Goal: Task Accomplishment & Management: Manage account settings

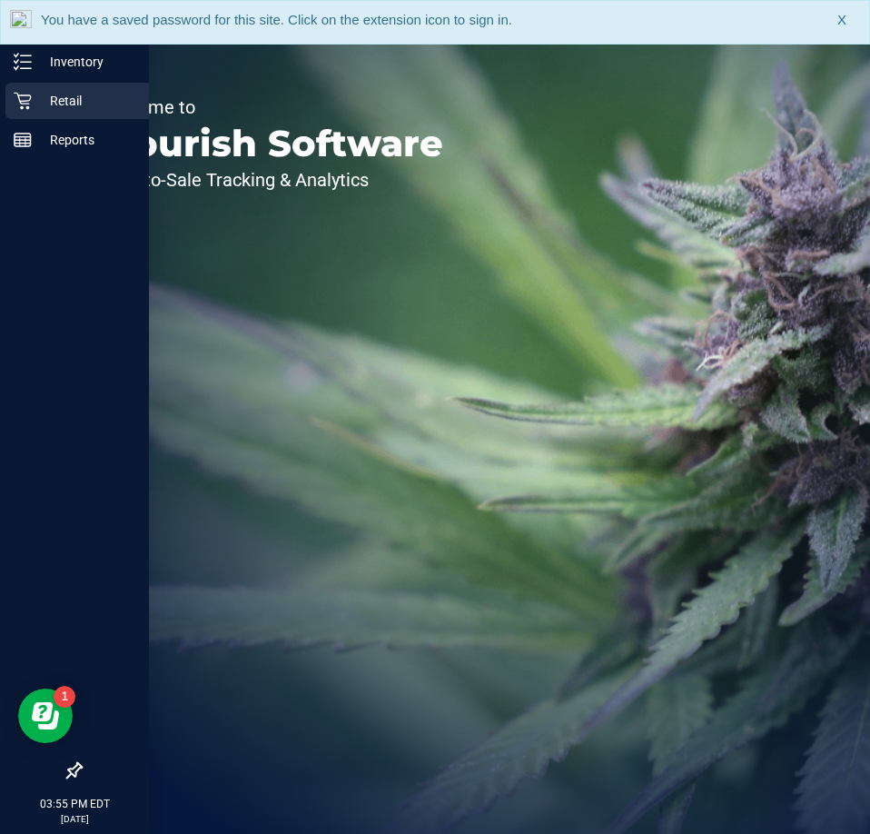
click at [67, 100] on p "Retail" at bounding box center [86, 101] width 109 height 22
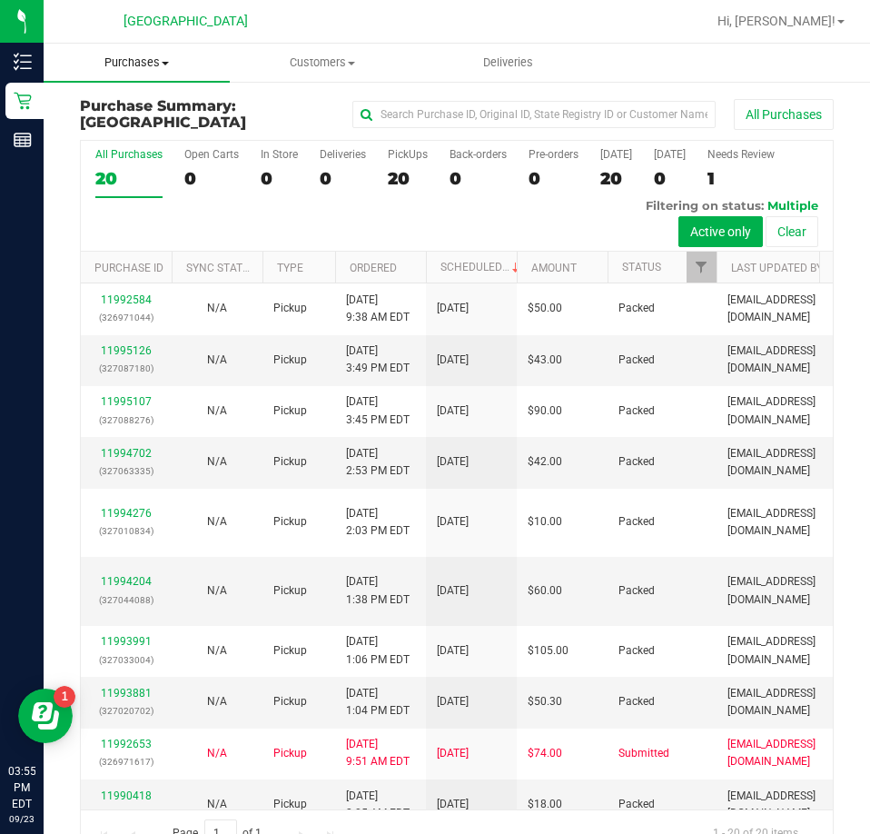
click at [146, 63] on span "Purchases" at bounding box center [137, 63] width 186 height 16
click at [125, 122] on li "Fulfillment" at bounding box center [137, 132] width 186 height 22
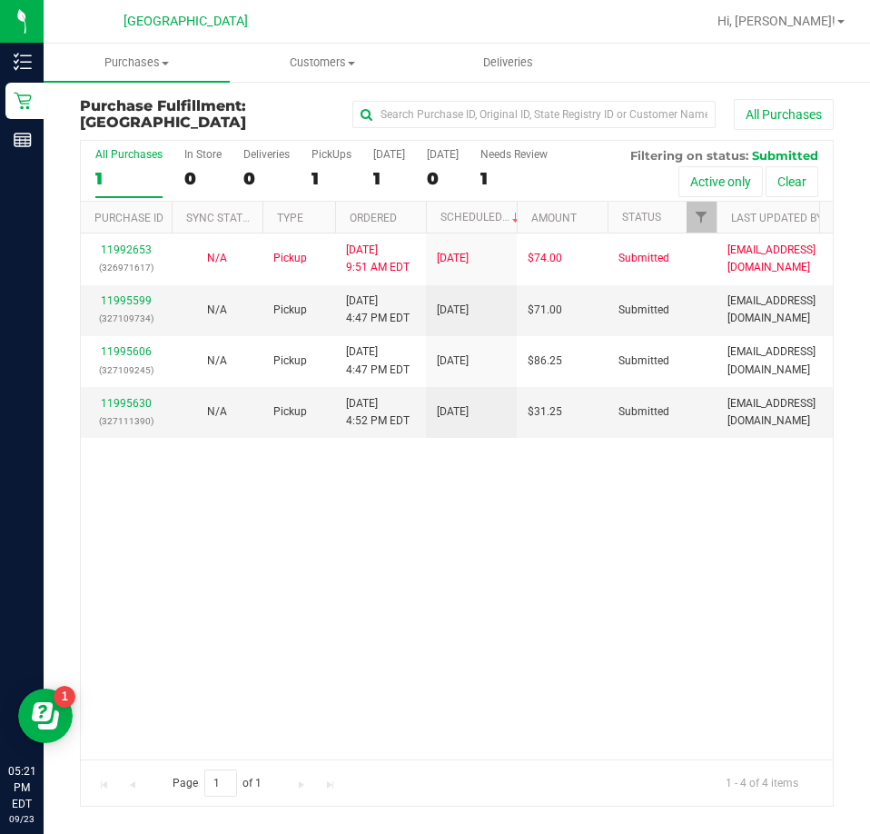
click at [785, 66] on ul "Purchases Summary of purchases Fulfillment All purchases Customers All customer…" at bounding box center [479, 63] width 870 height 39
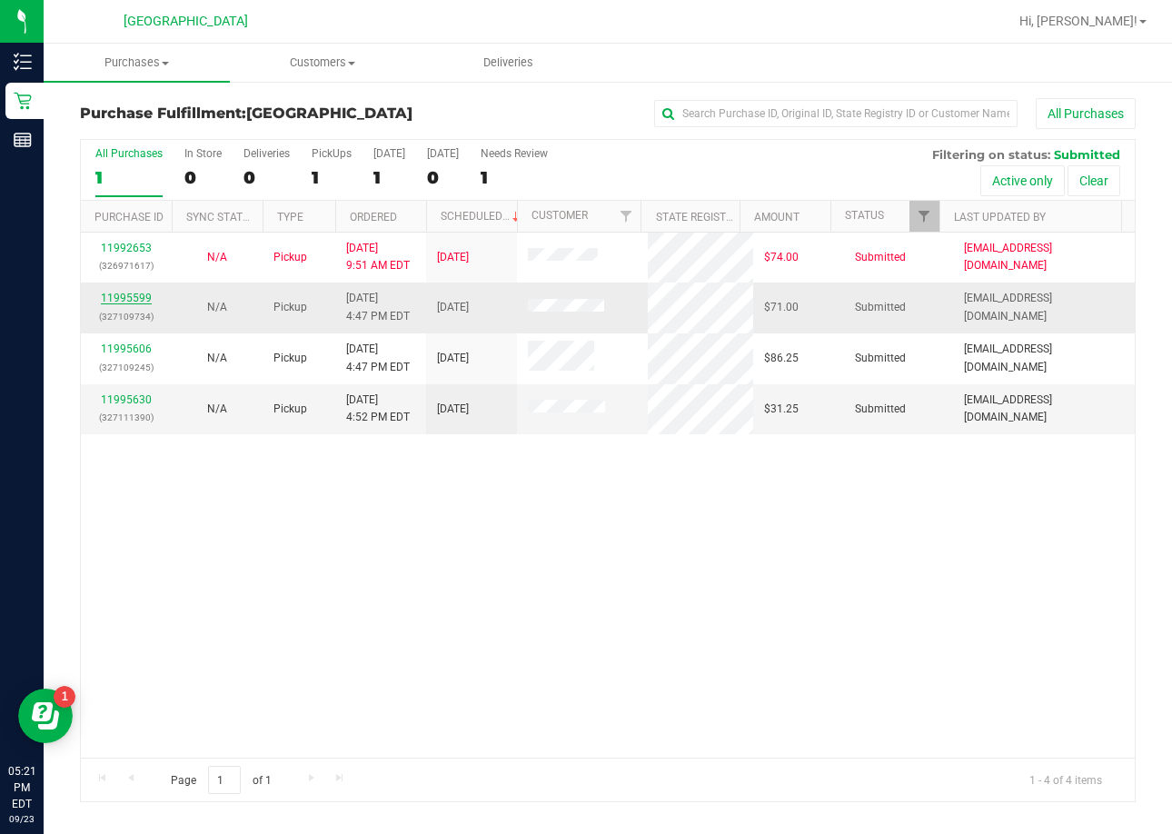
click at [147, 300] on link "11995599" at bounding box center [126, 298] width 51 height 13
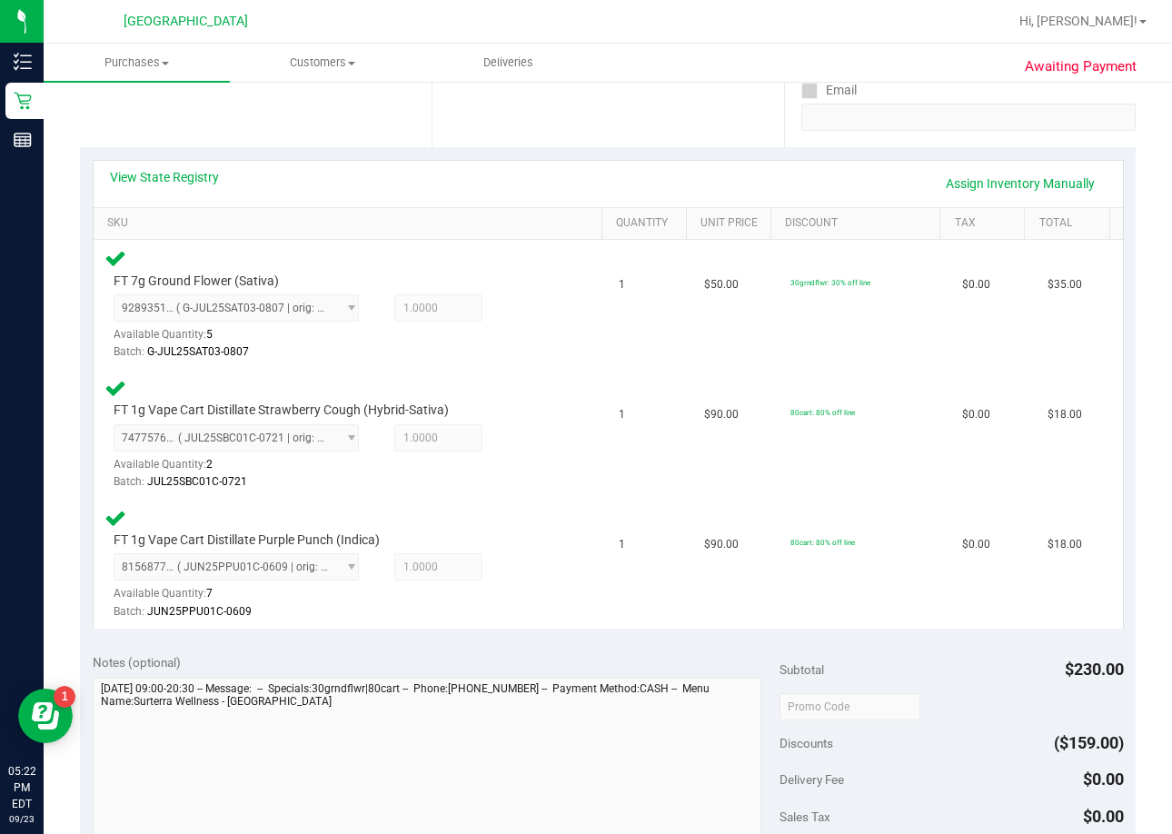
scroll to position [545, 0]
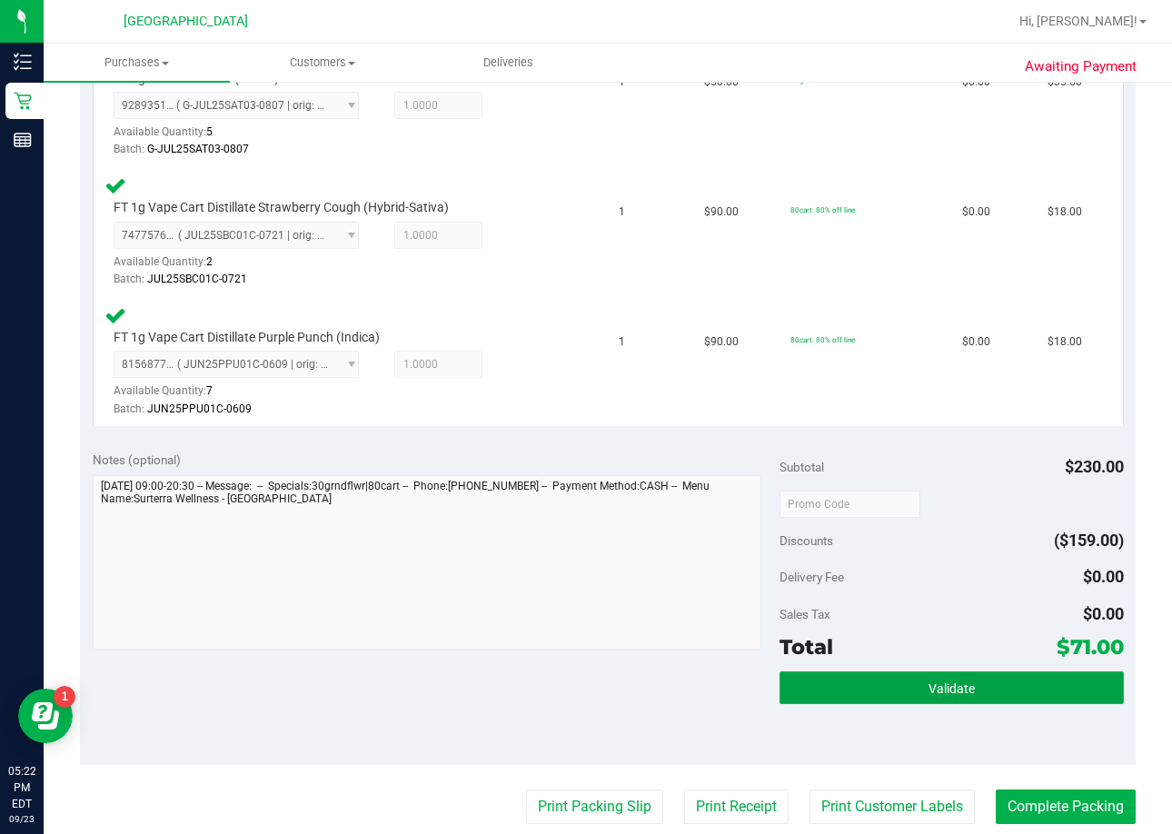
click at [869, 681] on span "Validate" at bounding box center [952, 688] width 46 height 15
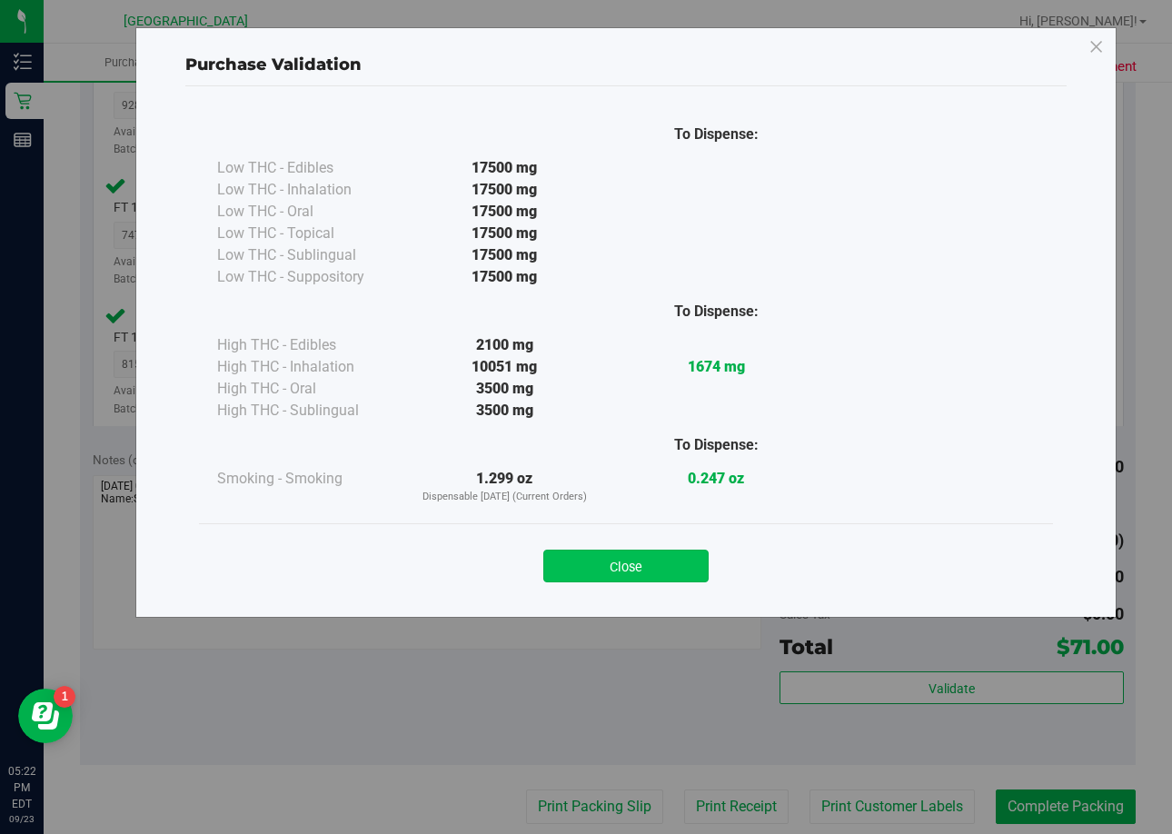
click at [697, 564] on button "Close" at bounding box center [625, 566] width 165 height 33
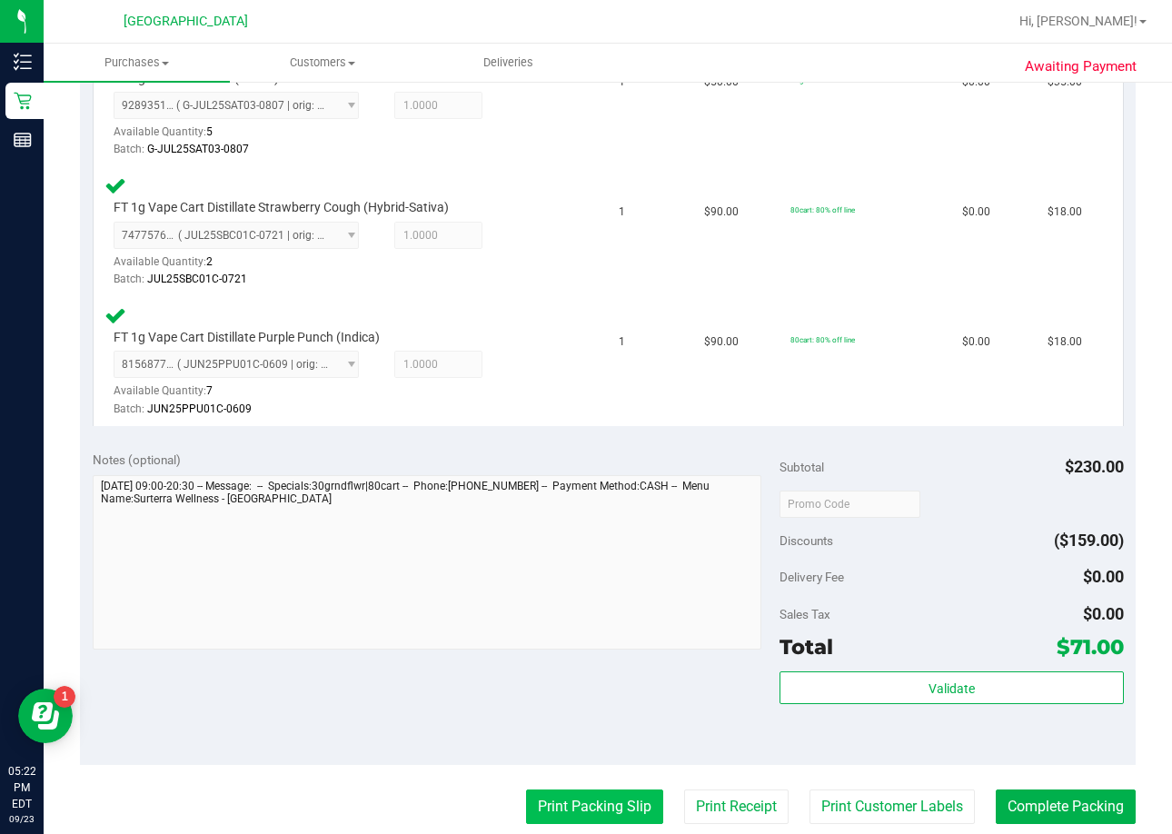
click at [590, 790] on button "Print Packing Slip" at bounding box center [594, 807] width 137 height 35
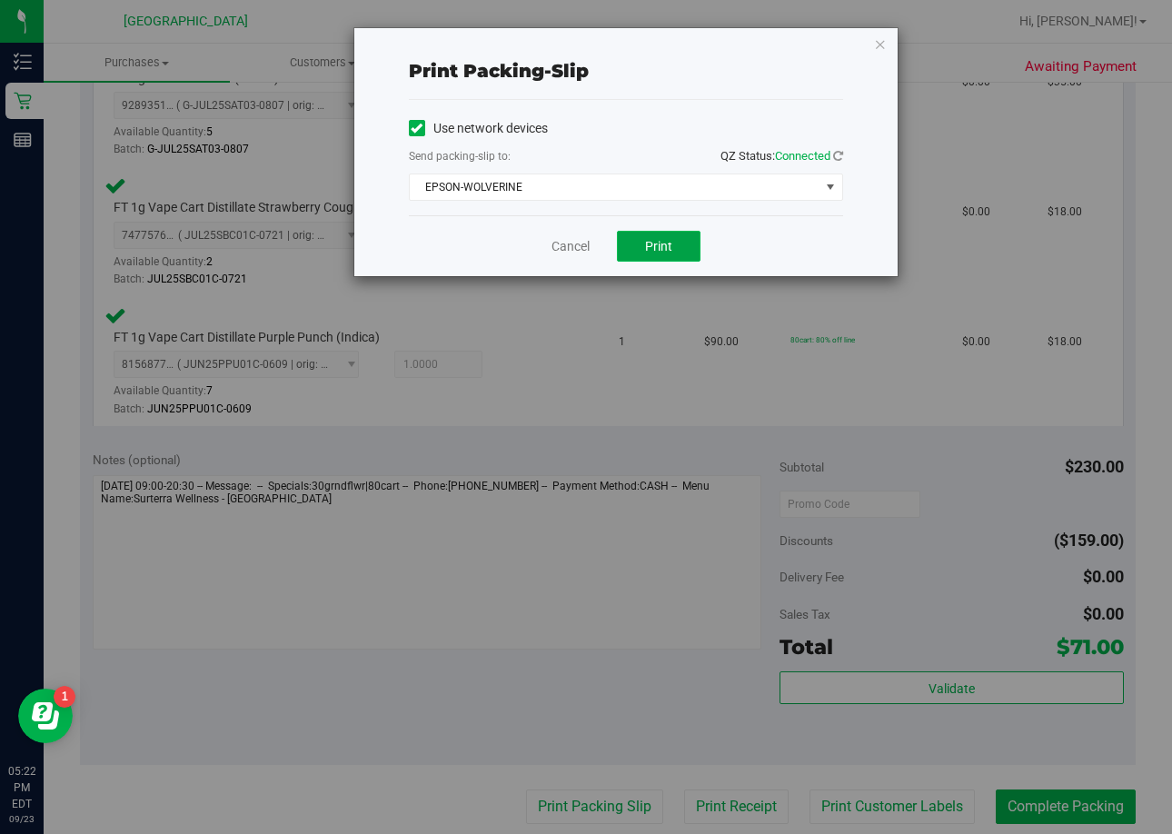
click at [657, 252] on span "Print" at bounding box center [658, 246] width 27 height 15
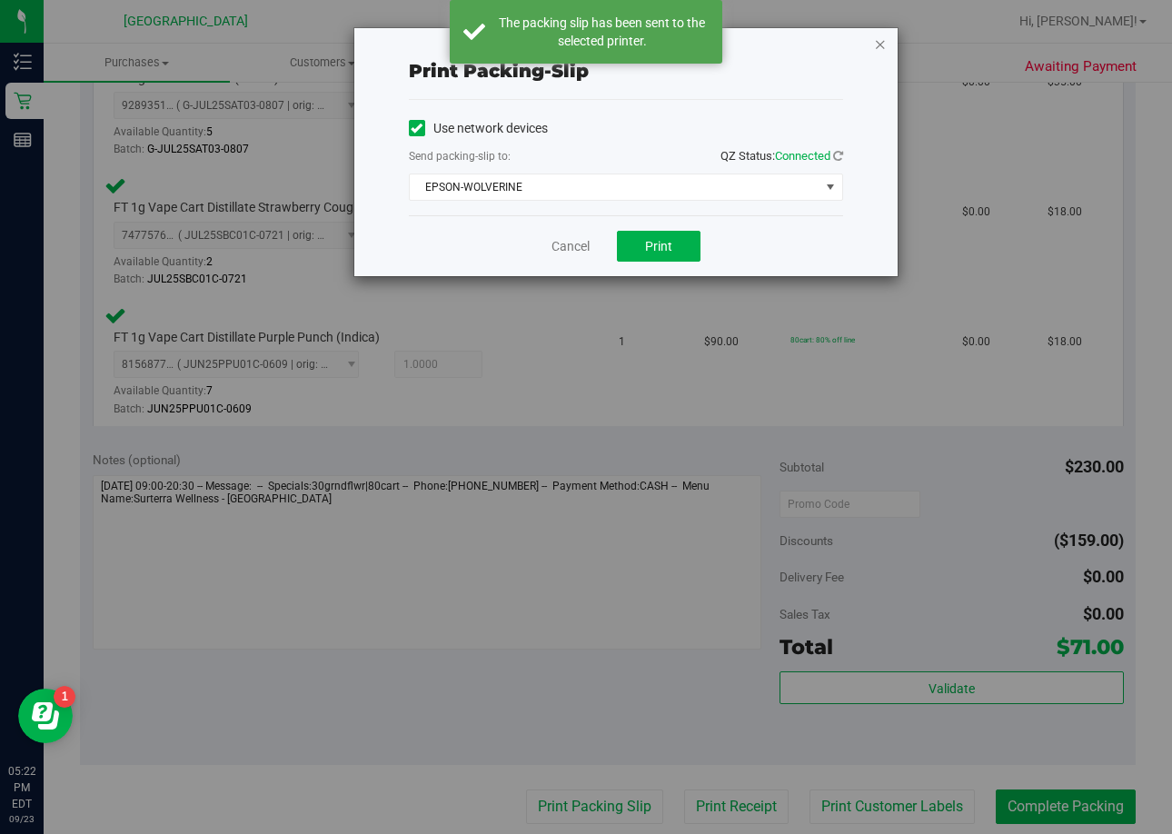
click at [869, 43] on icon "button" at bounding box center [880, 44] width 13 height 22
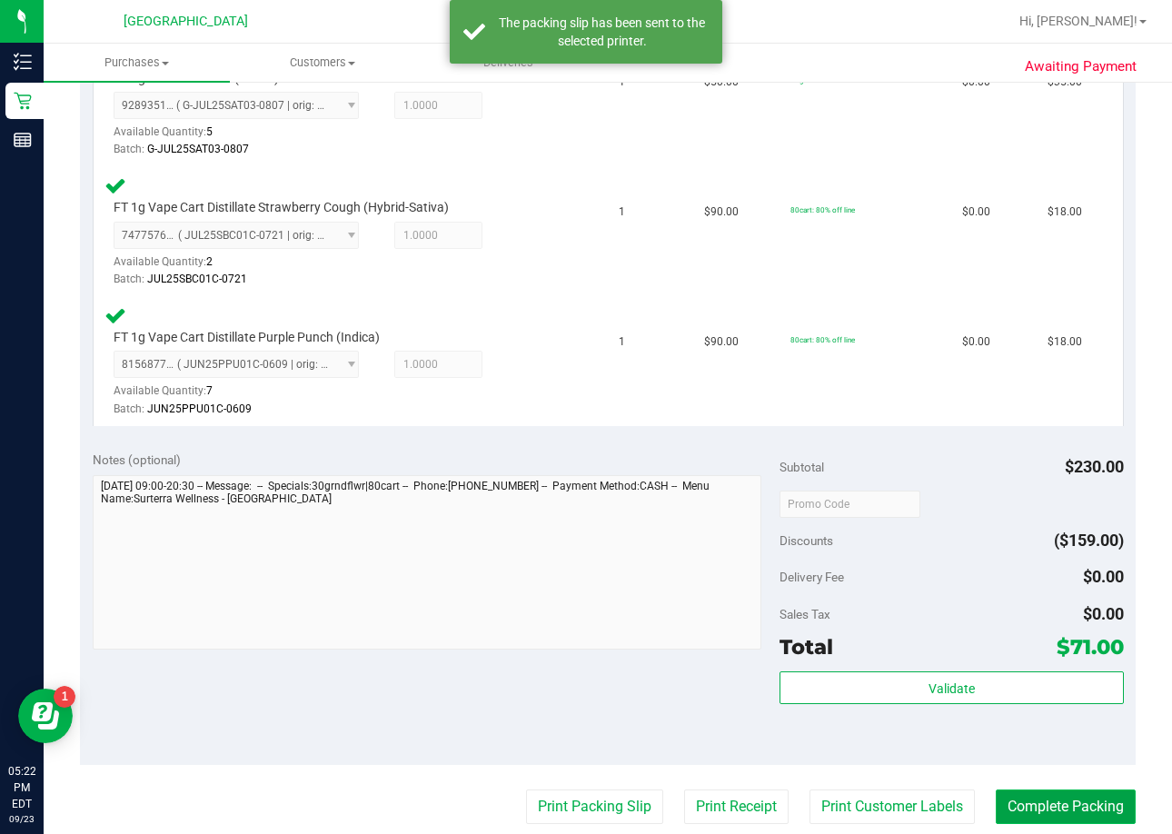
click at [869, 805] on button "Complete Packing" at bounding box center [1066, 807] width 140 height 35
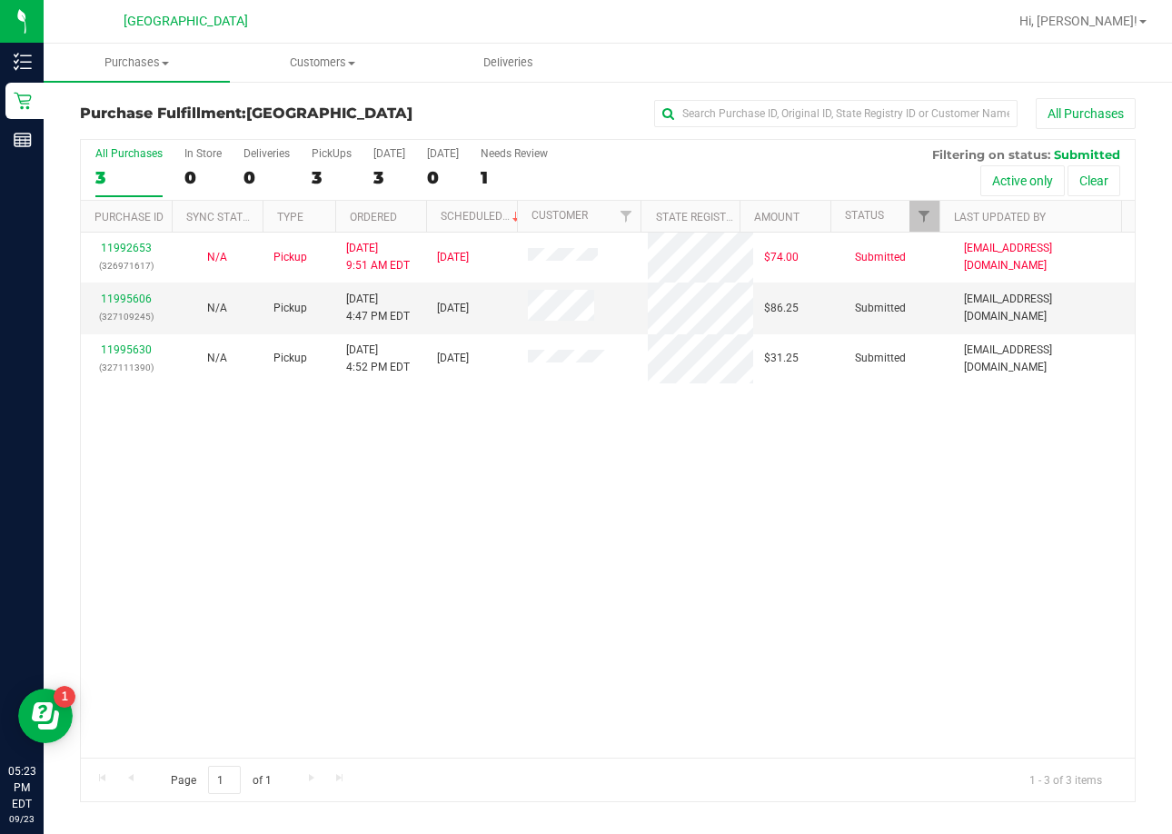
click at [700, 494] on div "11992653 (326971617) N/A Pickup 9/23/2025 9:51 AM EDT 9/23/2025 $74.00 Submitte…" at bounding box center [608, 495] width 1054 height 525
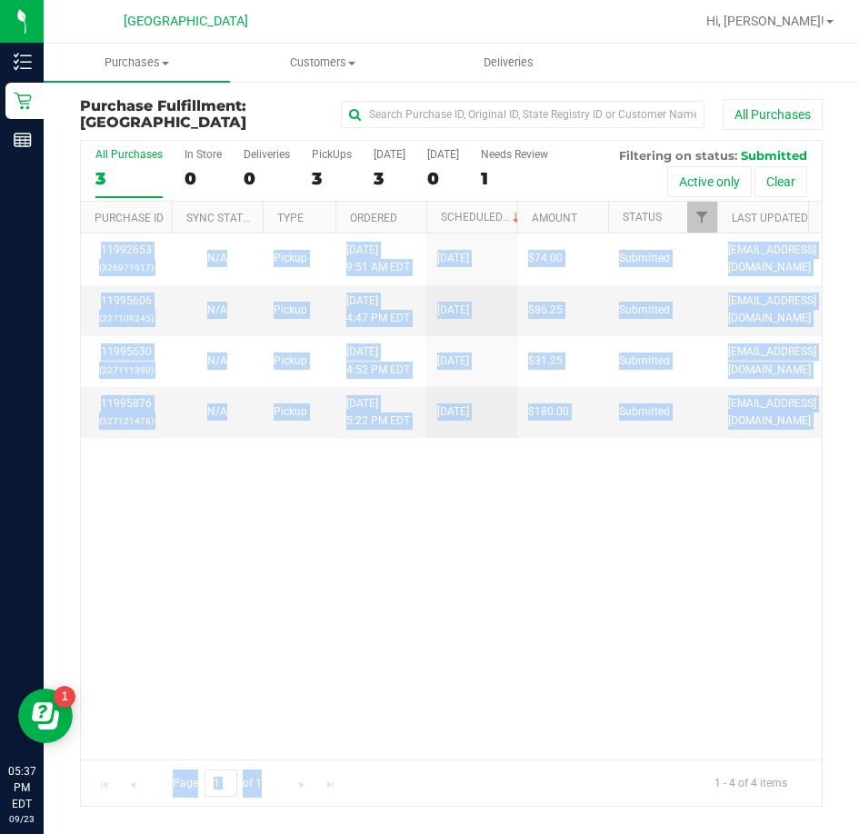
drag, startPoint x: 597, startPoint y: 639, endPoint x: 558, endPoint y: 869, distance: 233.2
click at [558, 833] on html "Inventory Retail Reports 05:37 PM EDT 09/23/2025 09/23 Palm Coast WC Hi, James!…" at bounding box center [429, 417] width 859 height 834
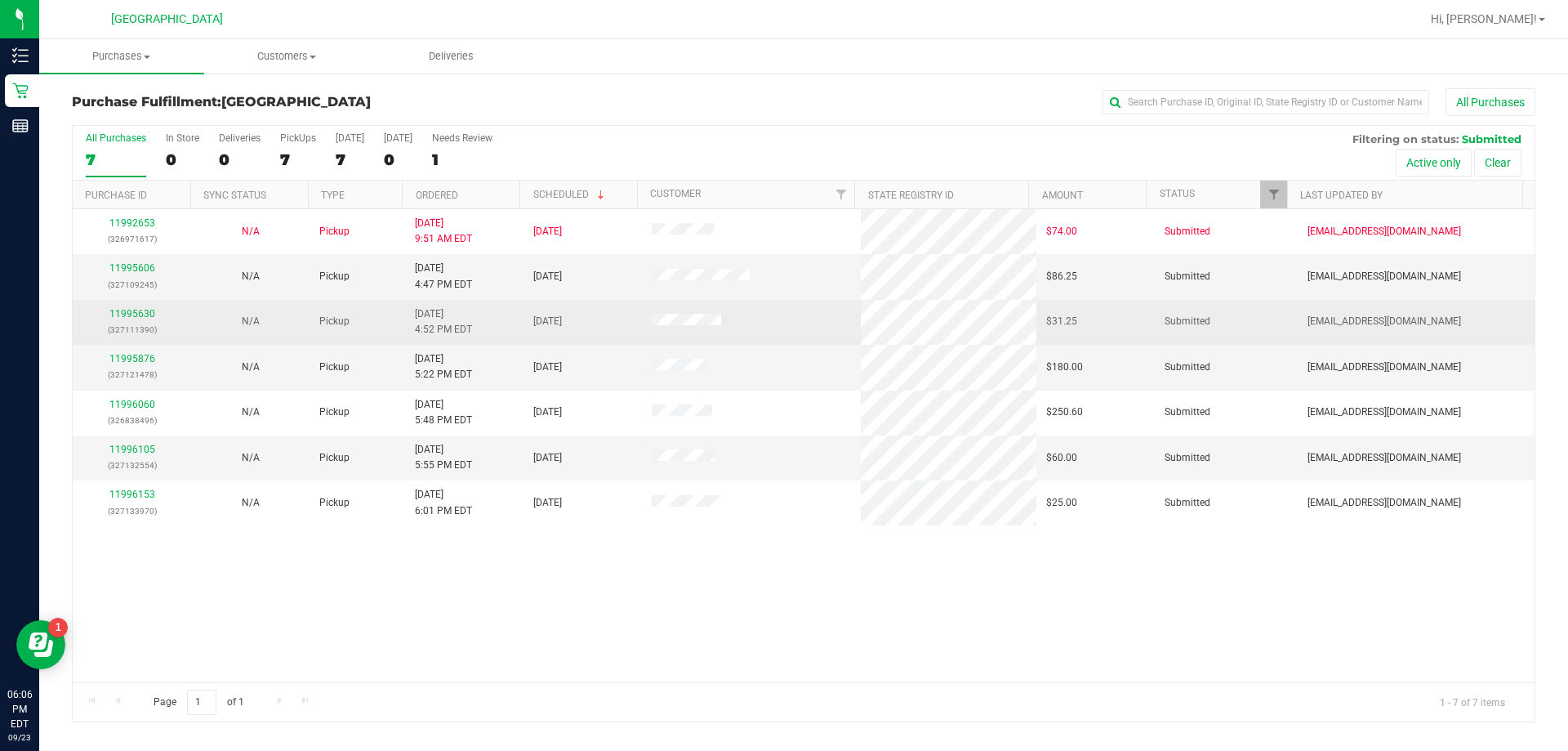
click at [102, 303] on td "11995630 (327111390)" at bounding box center [132, 322] width 119 height 45
click at [121, 310] on link "11995630" at bounding box center [132, 314] width 46 height 12
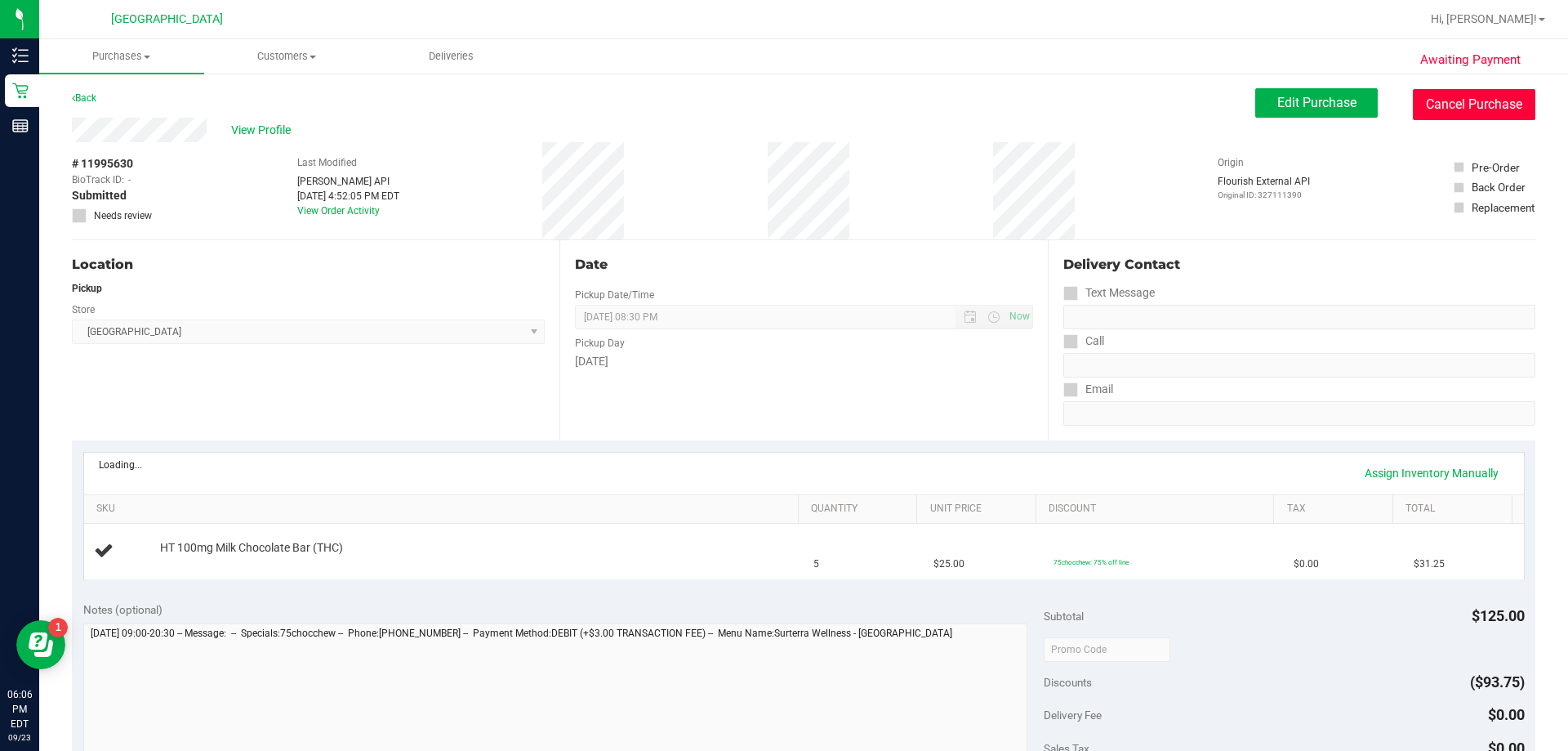
click at [771, 106] on button "Cancel Purchase" at bounding box center [1474, 104] width 122 height 31
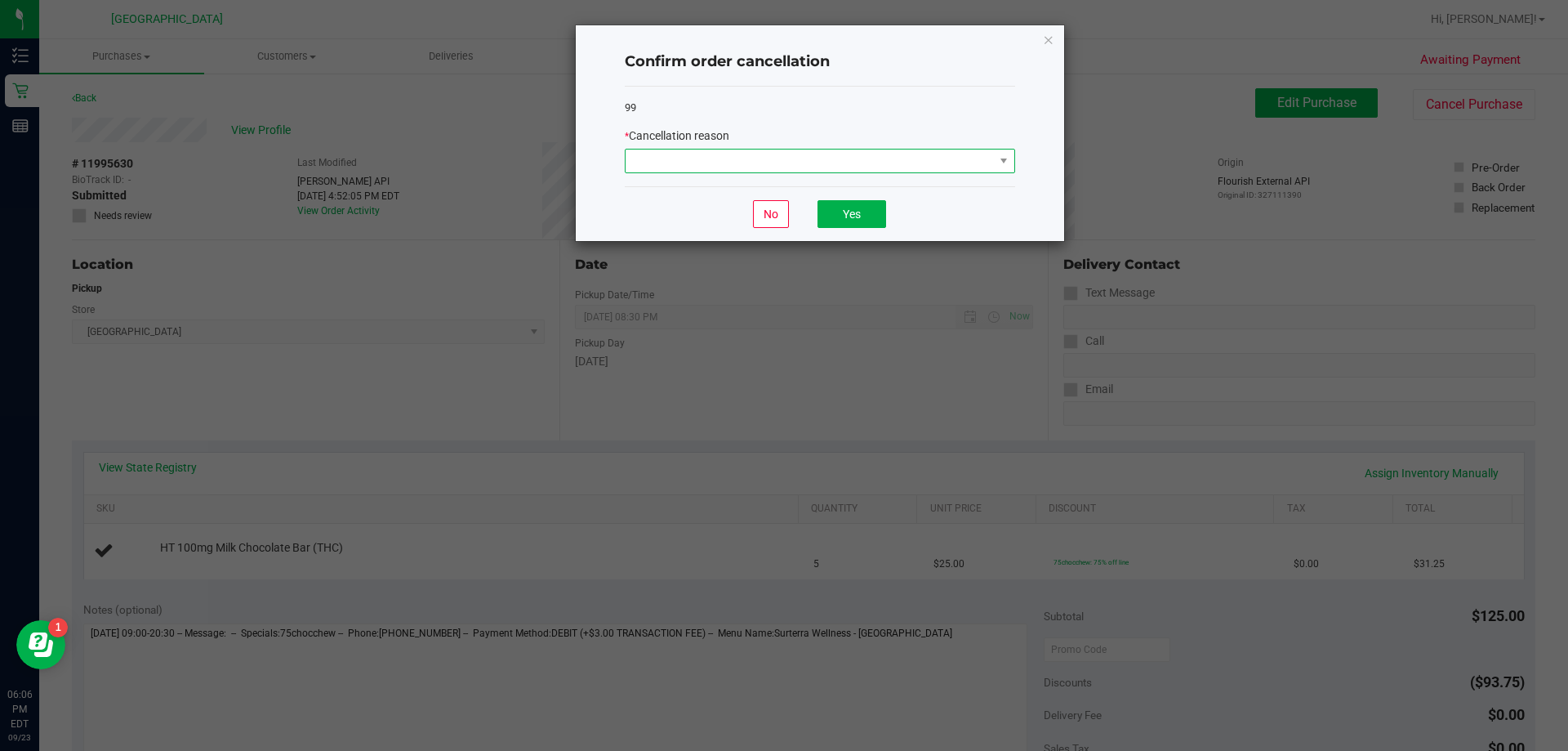
click at [771, 156] on span at bounding box center [810, 160] width 369 height 22
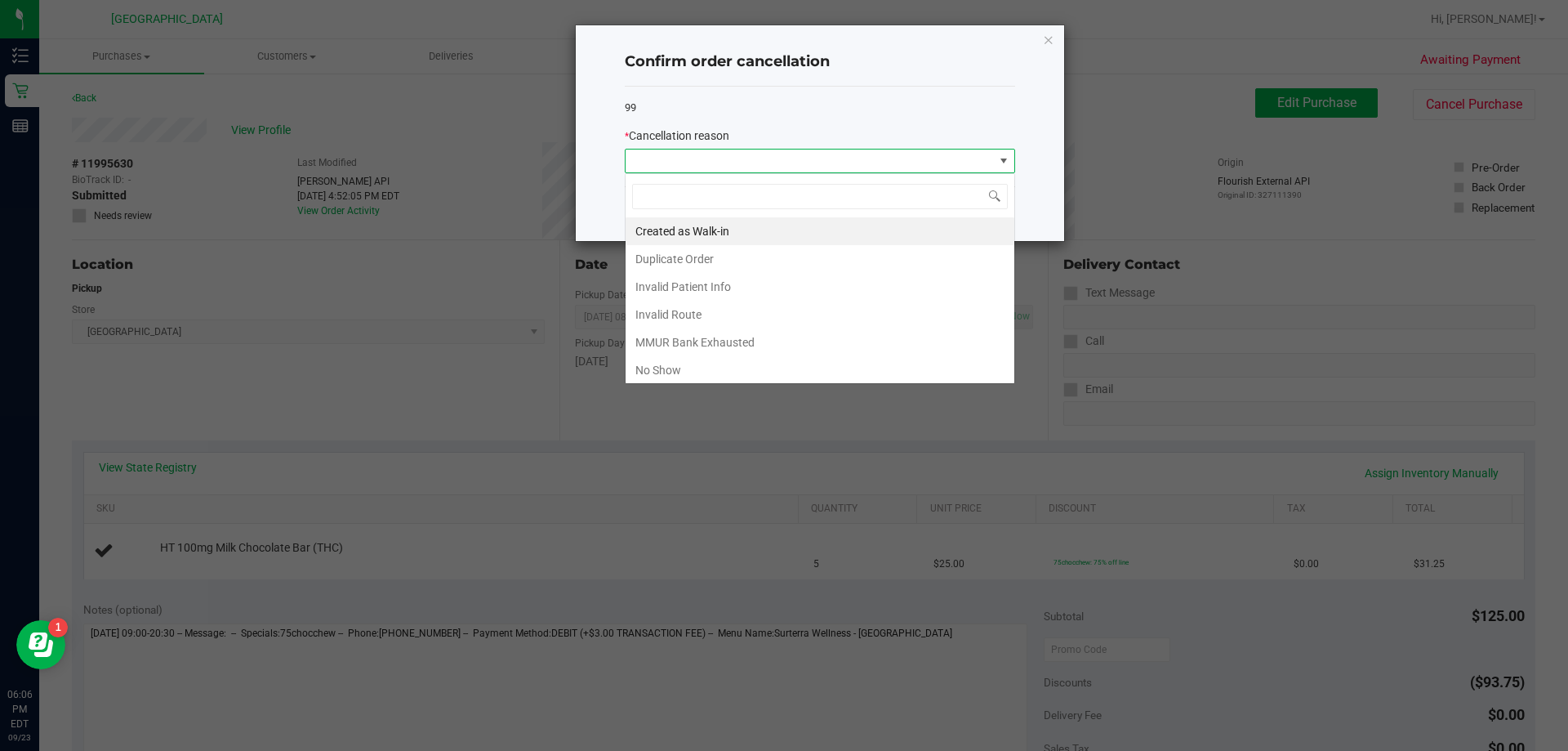
scroll to position [24, 390]
click at [719, 353] on li "MMUR Bank Exhausted" at bounding box center [820, 342] width 388 height 28
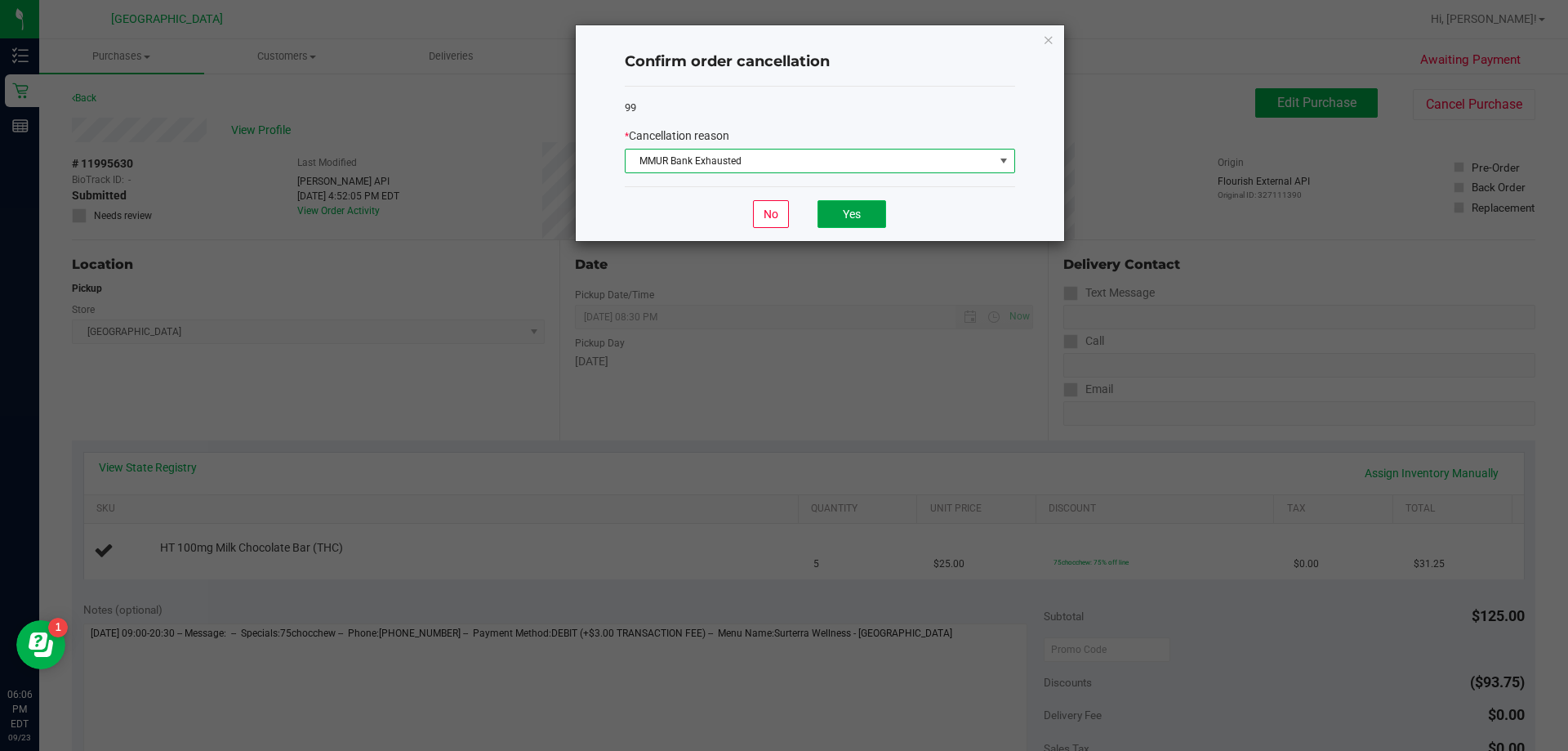
click at [771, 219] on button "Yes" at bounding box center [851, 214] width 68 height 28
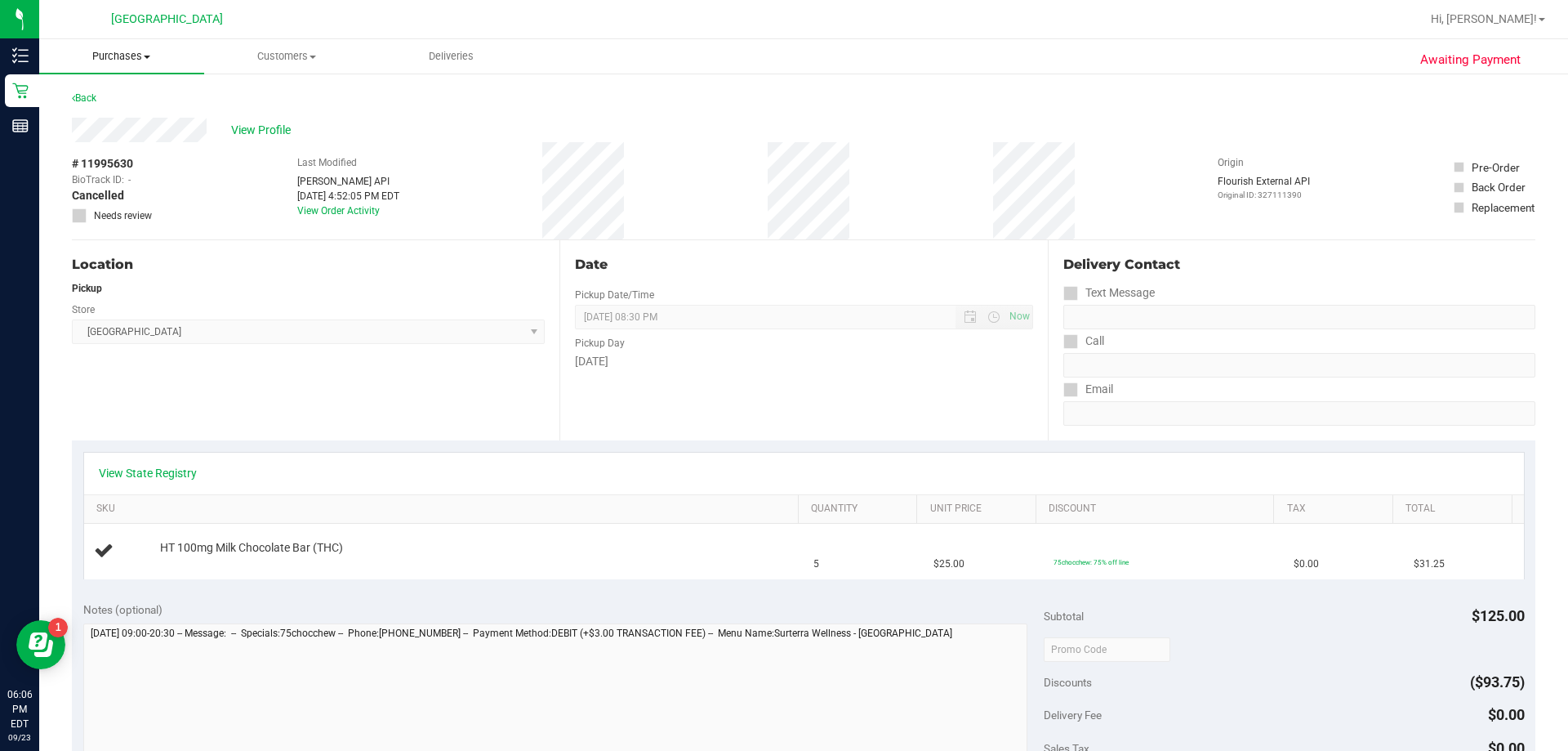
click at [128, 62] on span "Purchases" at bounding box center [122, 57] width 165 height 14
click at [67, 122] on span "Fulfillment" at bounding box center [90, 118] width 102 height 13
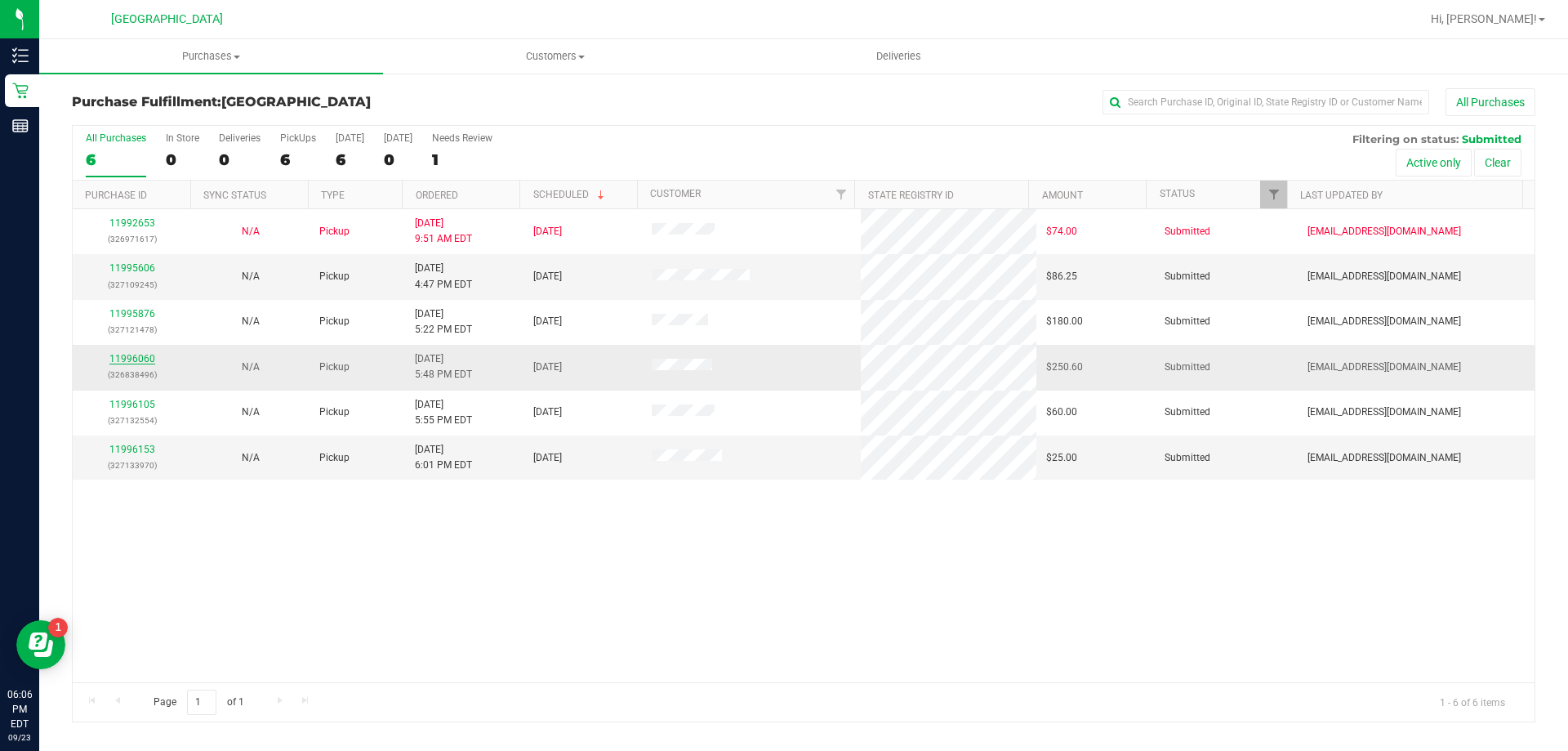
click at [131, 362] on link "11996060" at bounding box center [132, 358] width 46 height 12
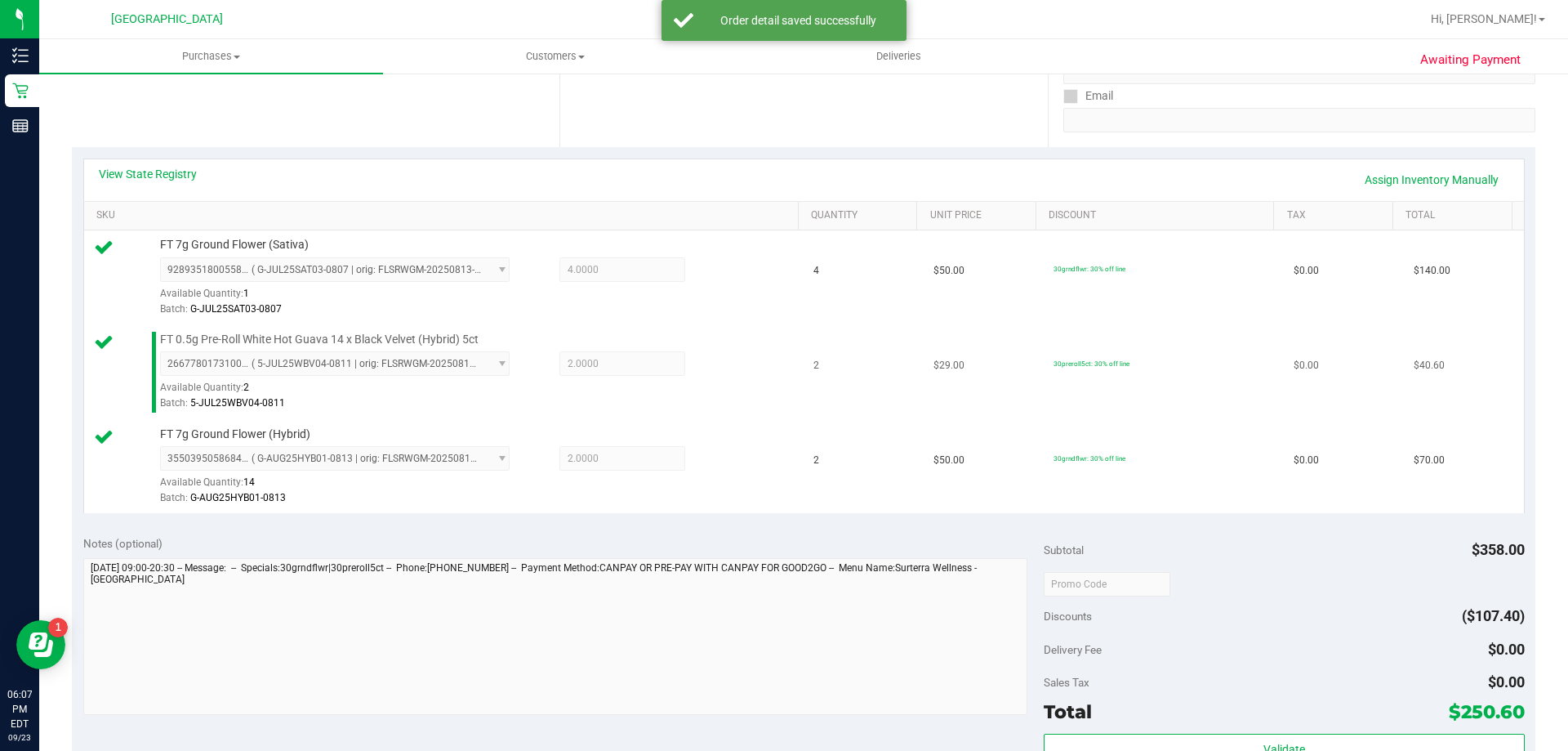
scroll to position [490, 0]
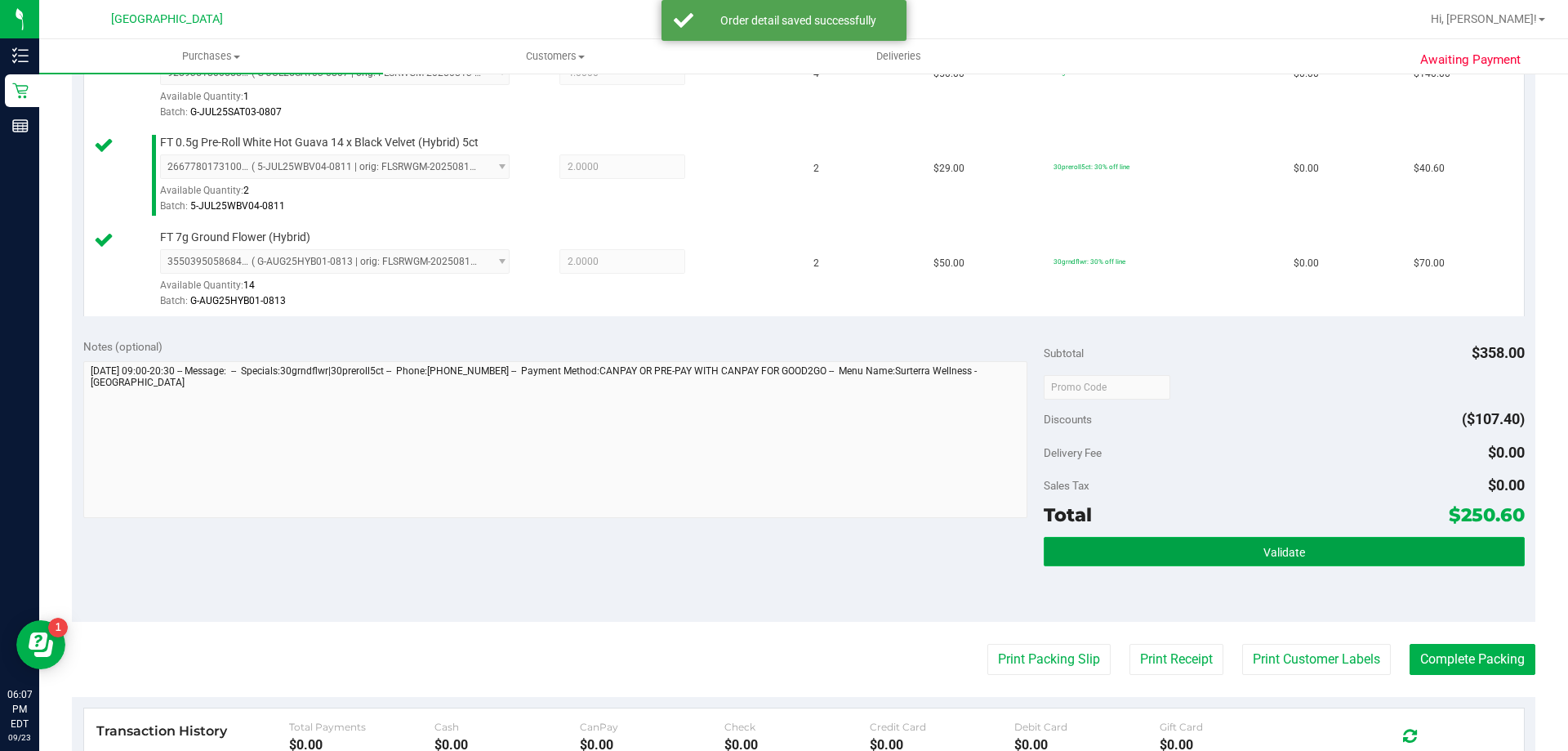
click at [771, 550] on button "Validate" at bounding box center [1284, 551] width 480 height 30
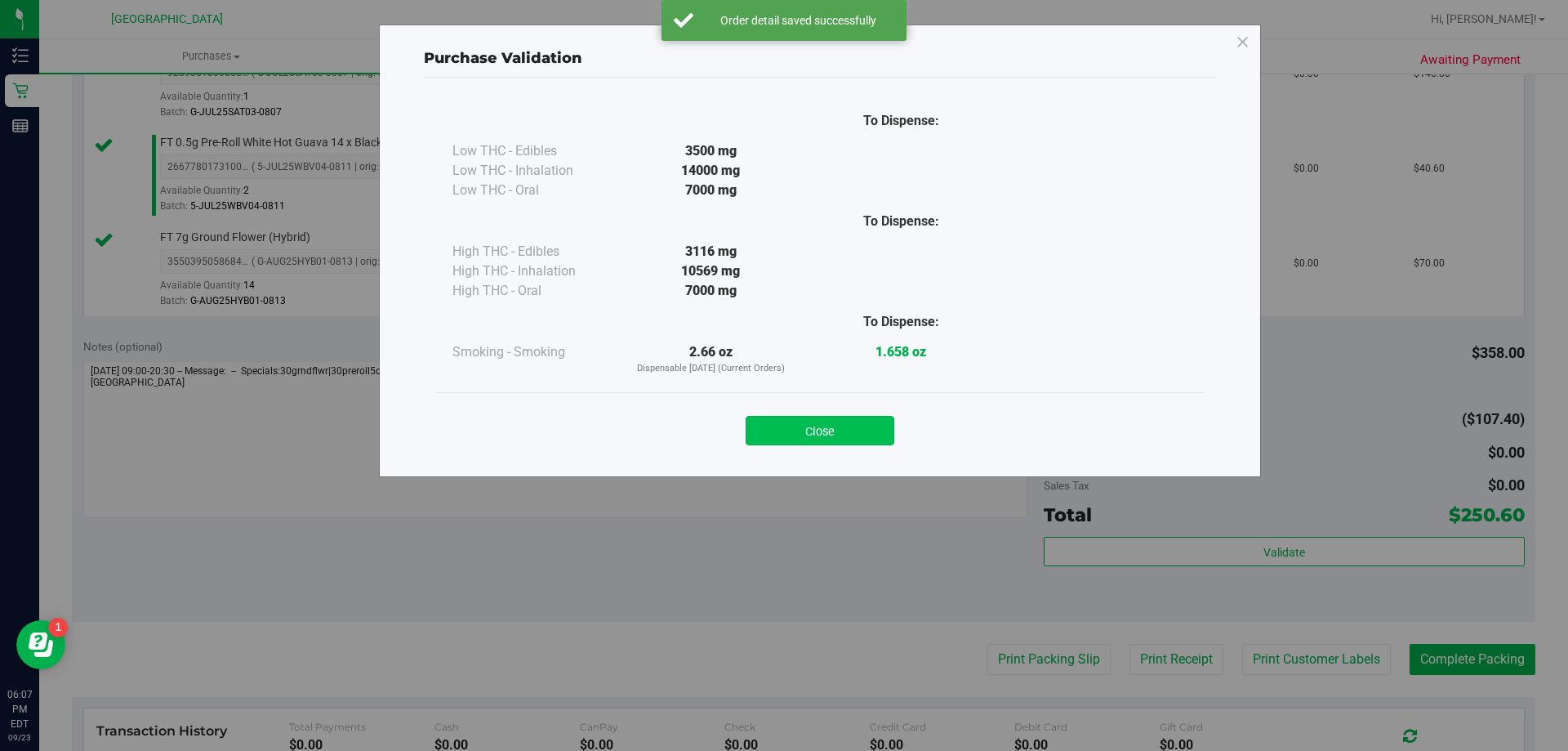
click at [771, 432] on button "Close" at bounding box center [820, 430] width 148 height 30
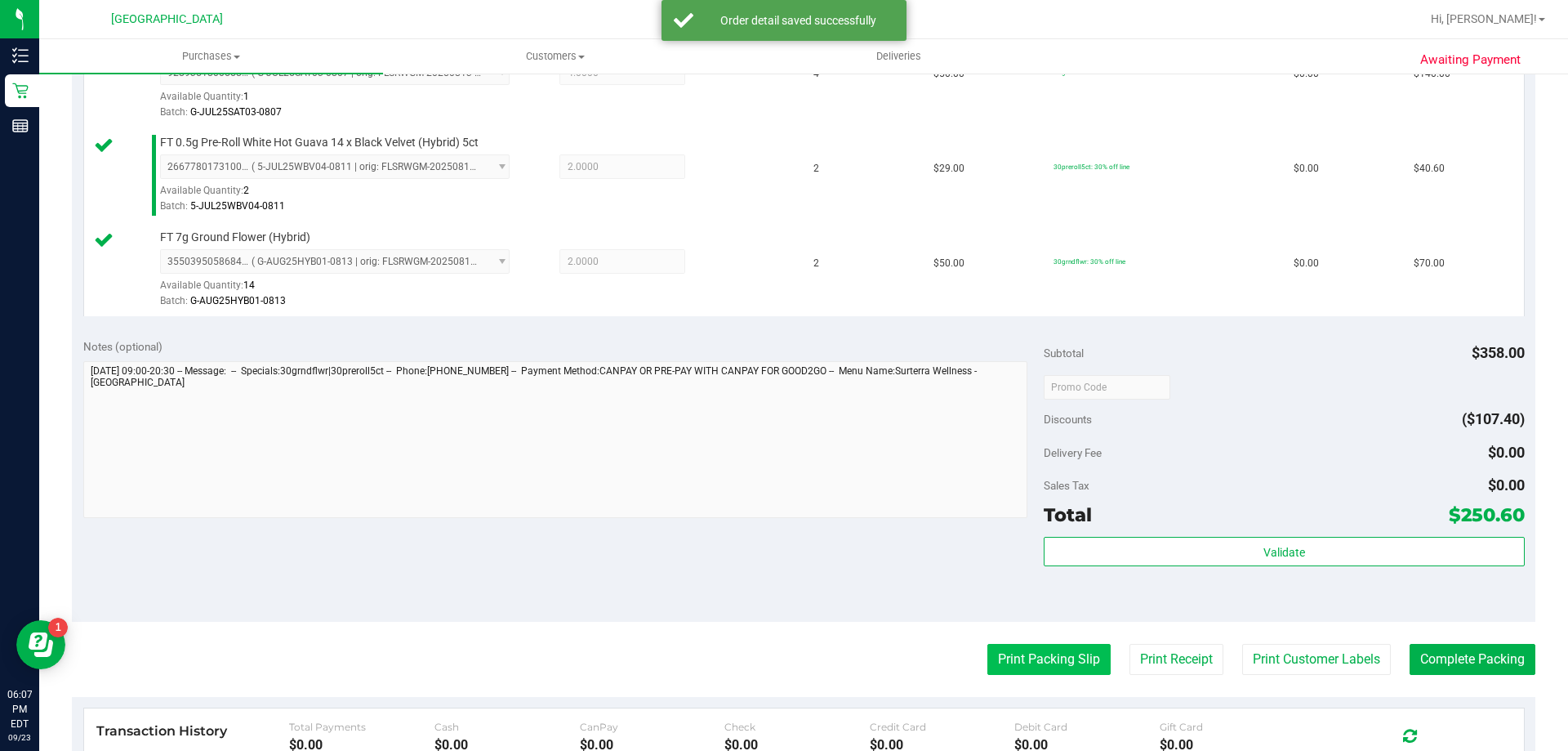
click at [771, 652] on button "Print Packing Slip" at bounding box center [1048, 659] width 123 height 31
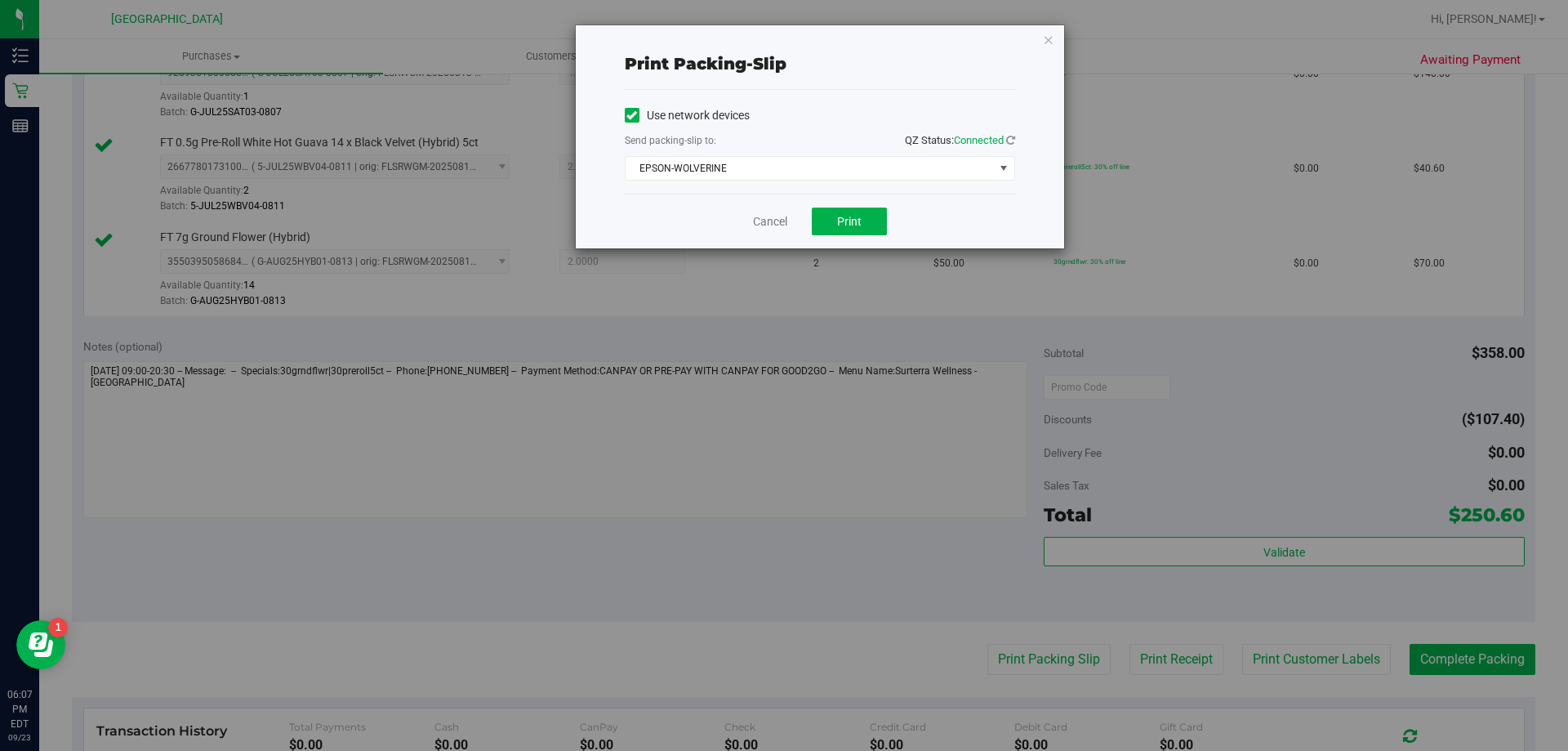
click at [771, 238] on div "Cancel Print" at bounding box center [820, 220] width 390 height 55
click at [771, 233] on button "Print" at bounding box center [850, 221] width 76 height 28
click at [771, 38] on icon "button" at bounding box center [1048, 40] width 12 height 20
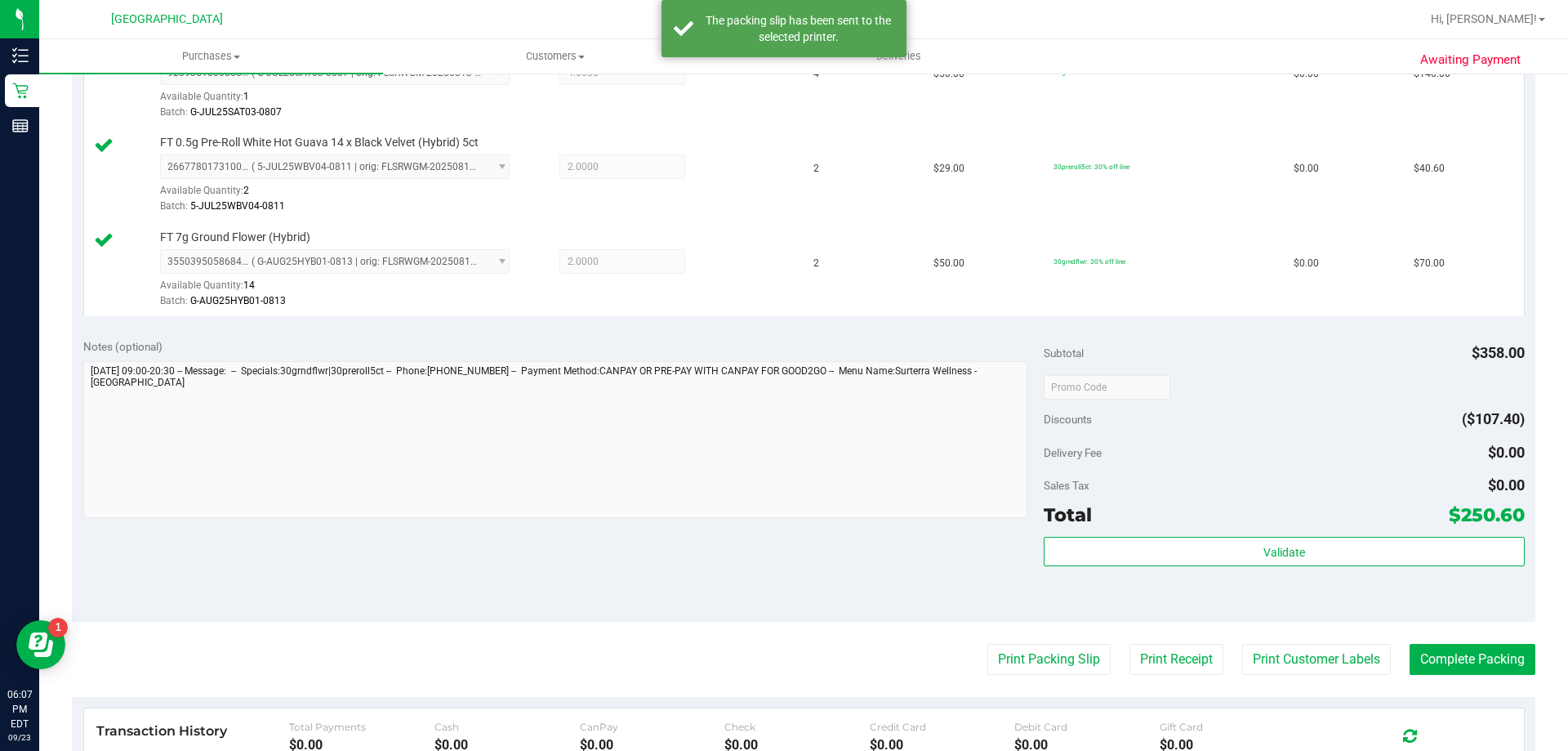
click at [771, 676] on purchase-details "Back Edit Purchase Cancel Purchase View Profile # 11996060 BioTrack ID: - Submi…" at bounding box center [804, 300] width 1464 height 1405
click at [771, 663] on button "Complete Packing" at bounding box center [1473, 659] width 126 height 31
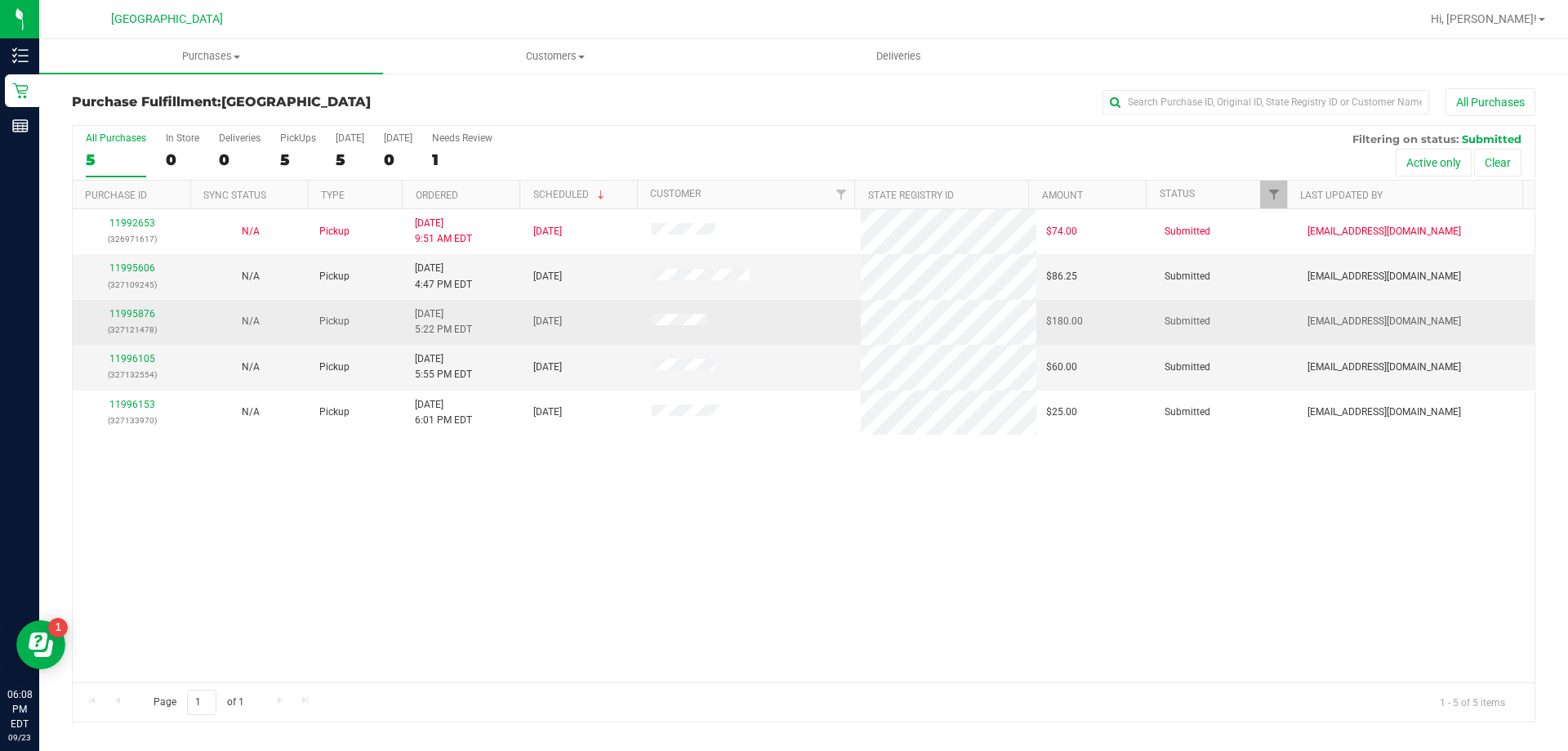
click at [128, 323] on p "(327121478)" at bounding box center [132, 329] width 99 height 15
click at [127, 318] on link "11995876" at bounding box center [132, 314] width 46 height 12
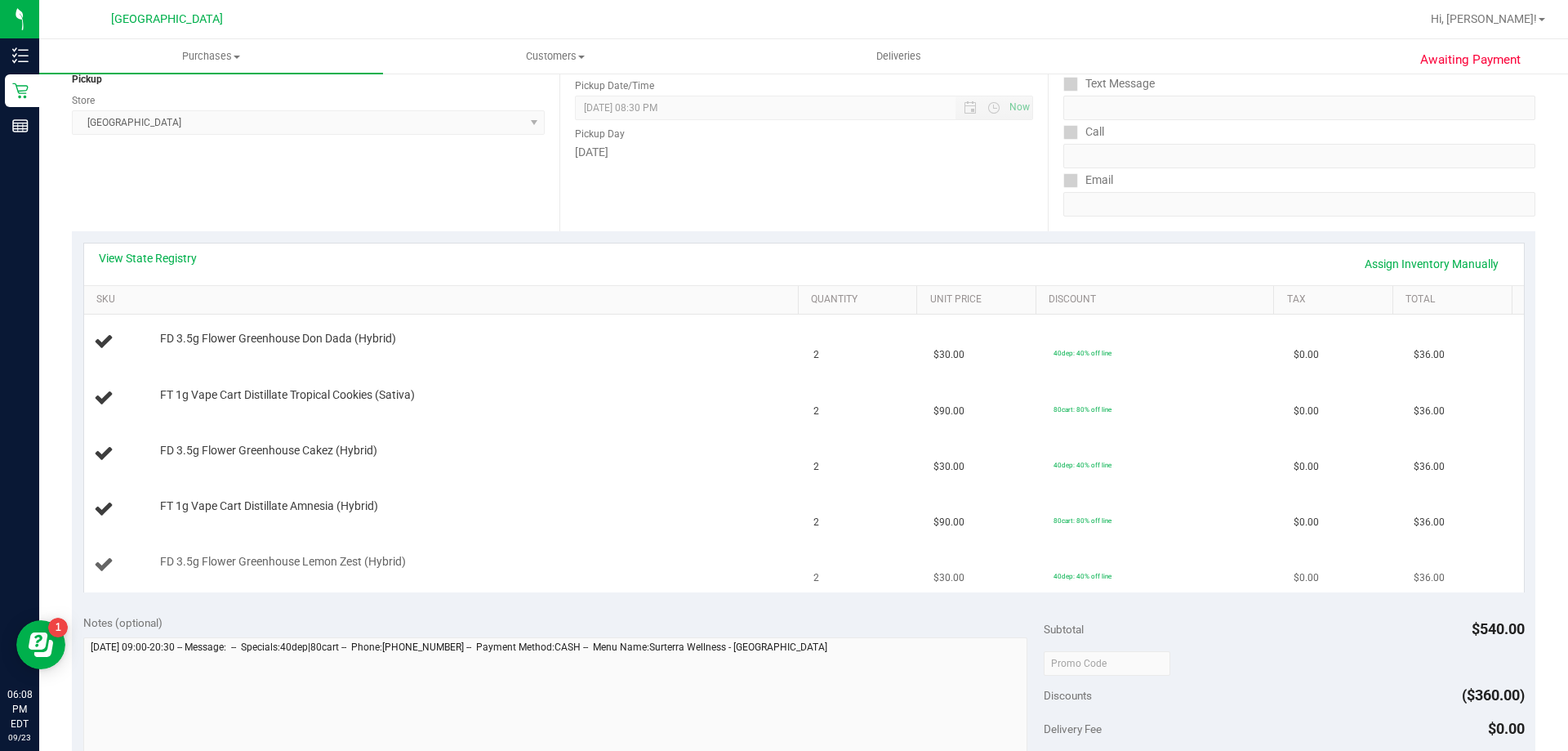
scroll to position [326, 0]
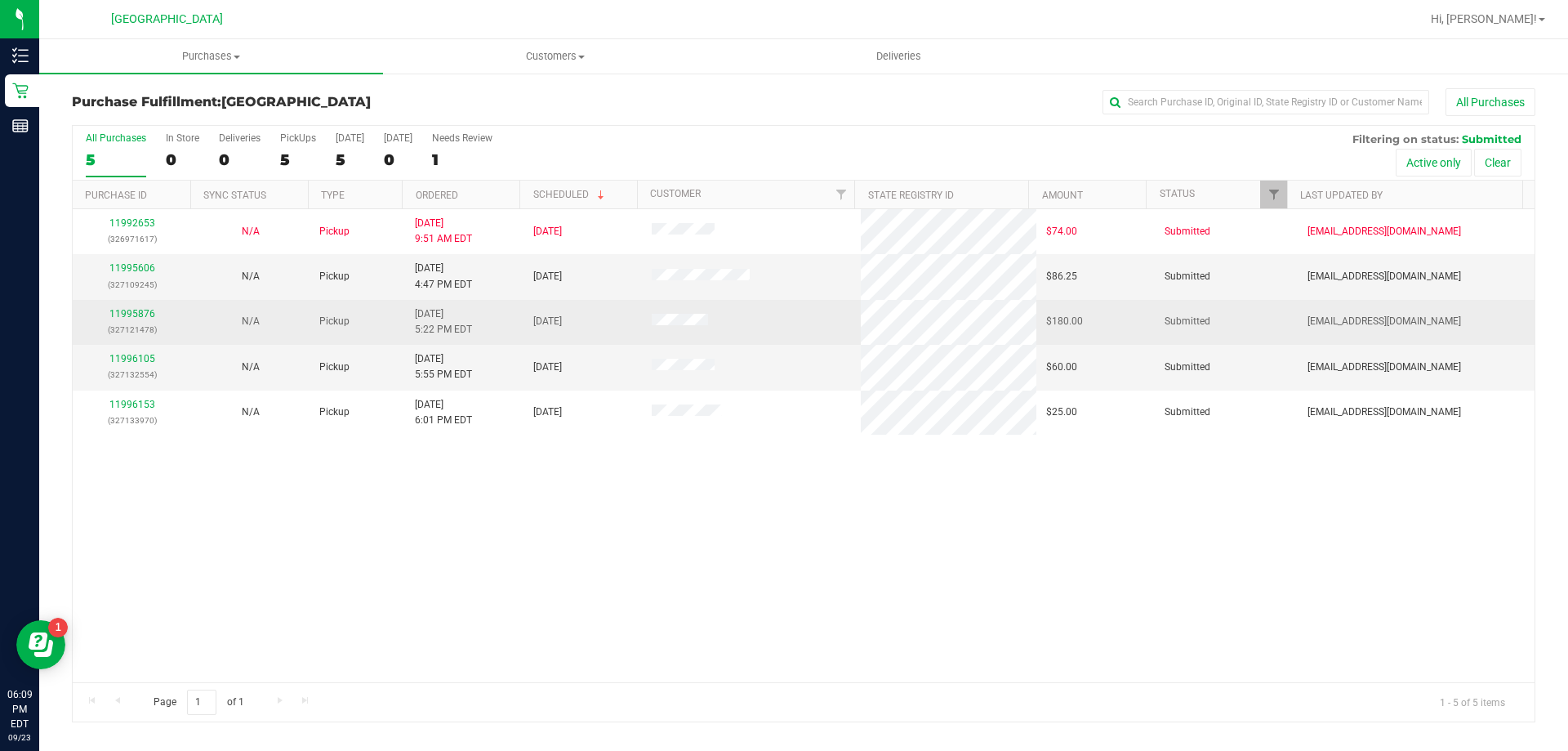
click at [145, 325] on p "(327121478)" at bounding box center [132, 329] width 99 height 15
click at [138, 302] on td "11995876 (327121478)" at bounding box center [132, 322] width 119 height 45
click at [138, 315] on link "11995876" at bounding box center [132, 314] width 46 height 12
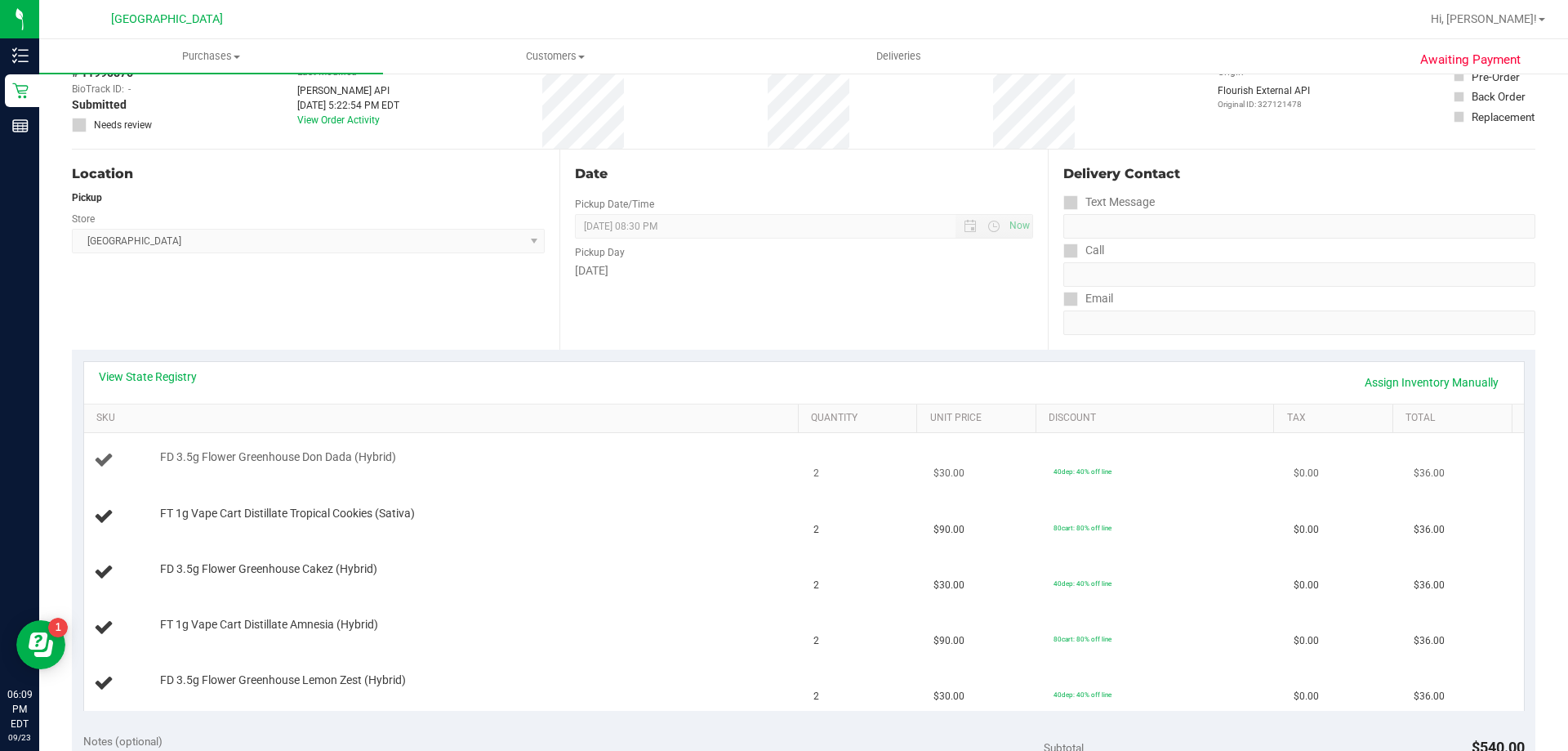
scroll to position [164, 0]
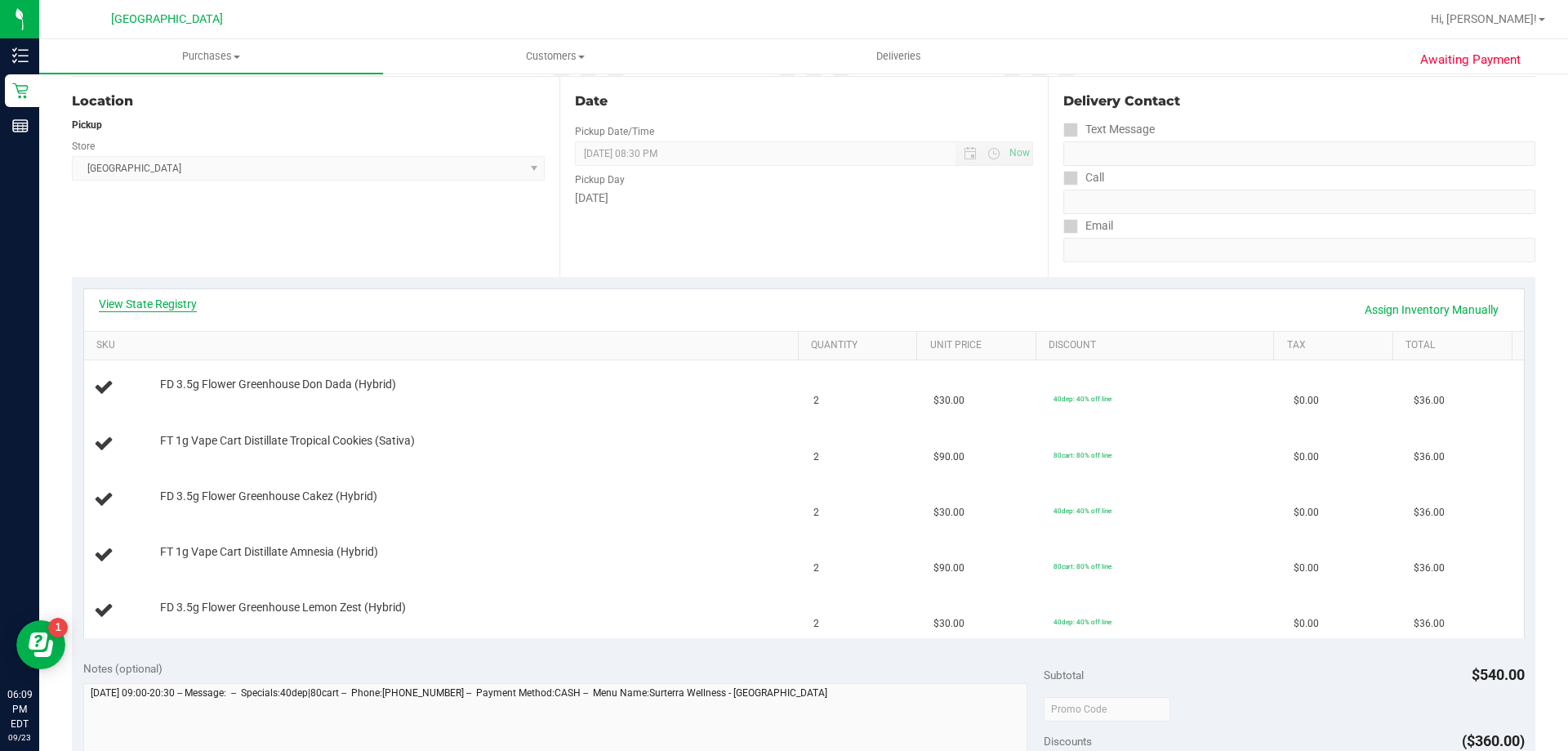
click at [148, 308] on link "View State Registry" at bounding box center [147, 304] width 98 height 16
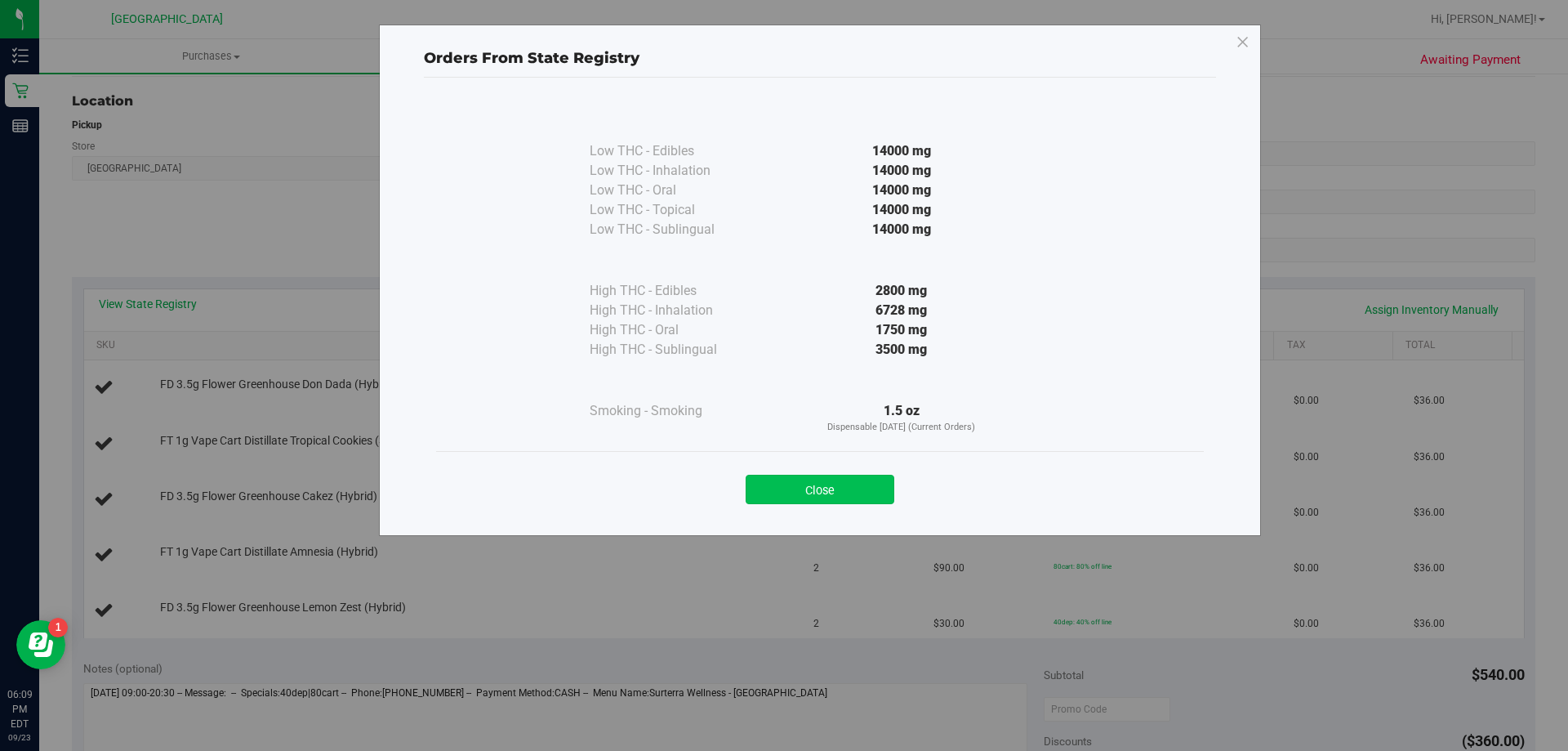
click at [771, 487] on button "Close" at bounding box center [820, 489] width 148 height 30
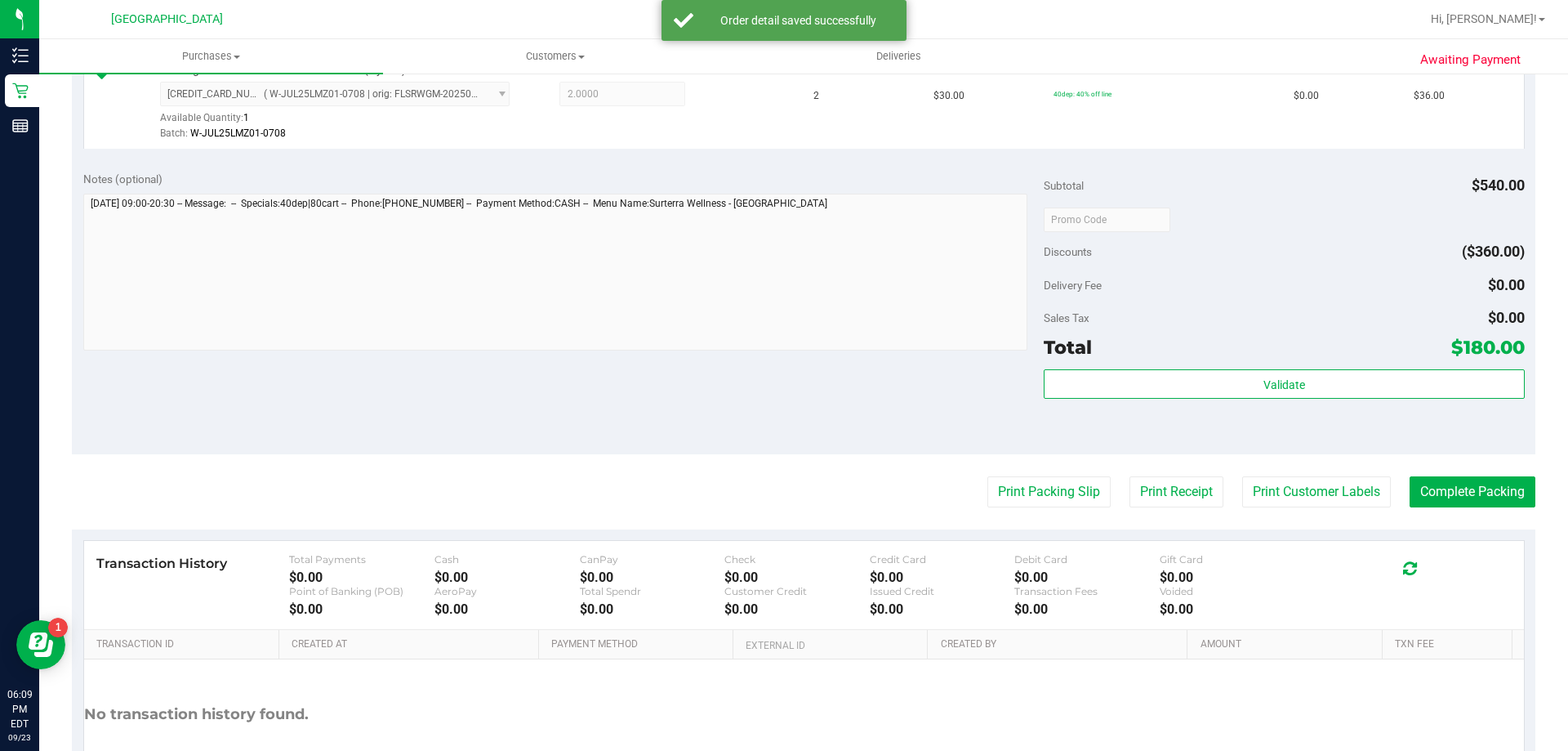
scroll to position [818, 0]
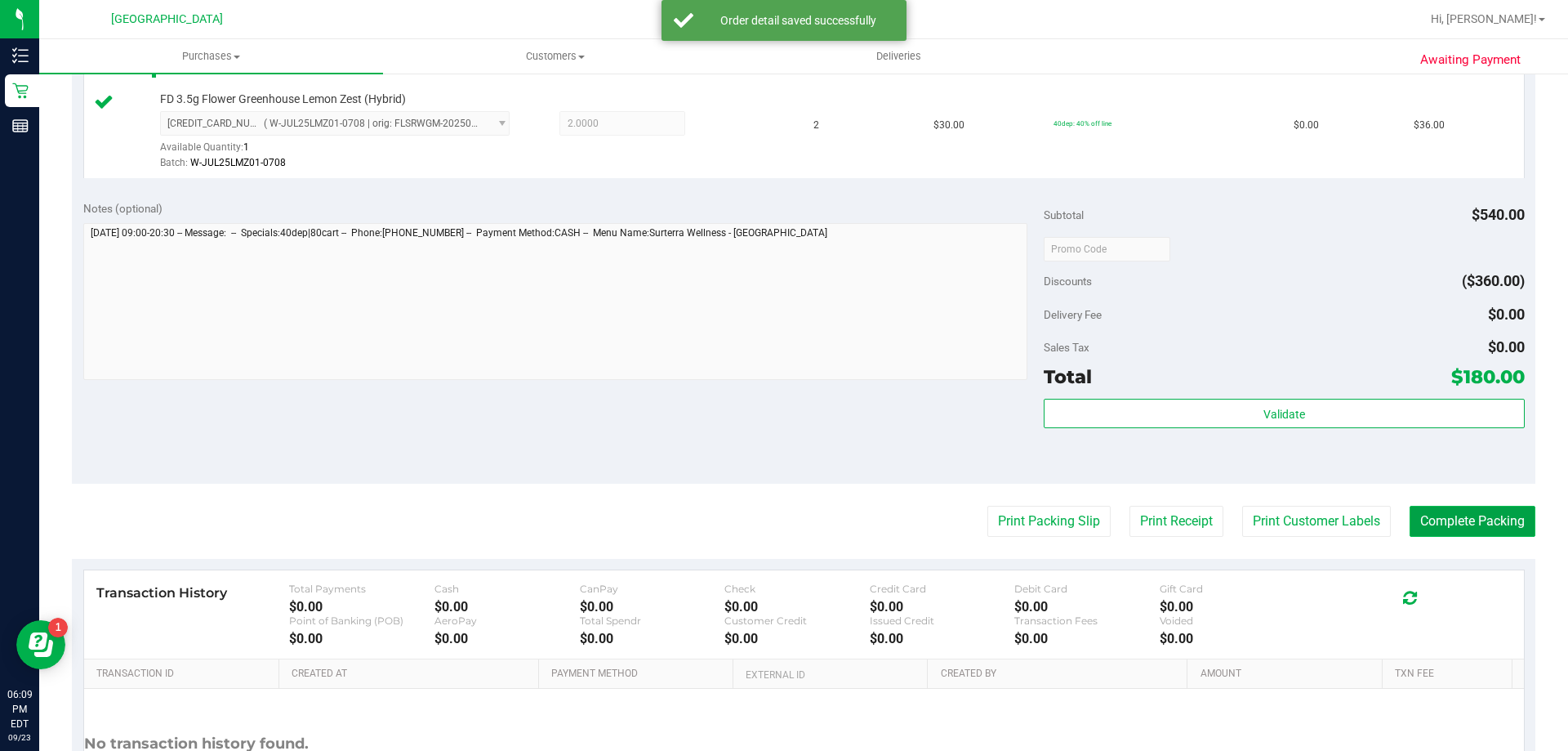
click at [771, 533] on button "Complete Packing" at bounding box center [1473, 521] width 126 height 31
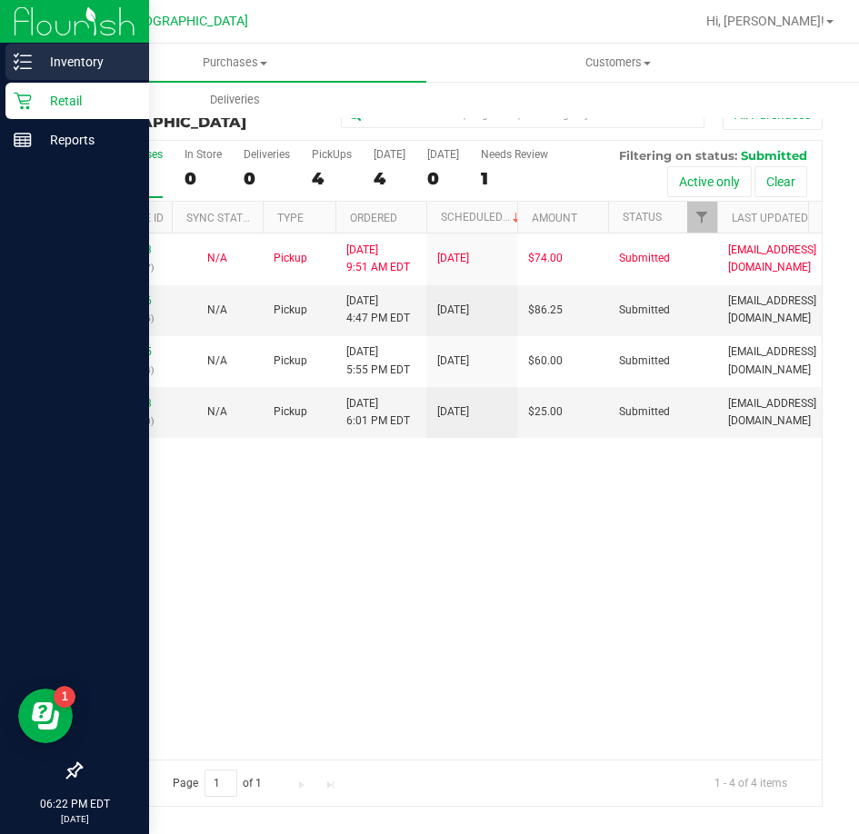
click at [82, 60] on p "Inventory" at bounding box center [86, 62] width 109 height 22
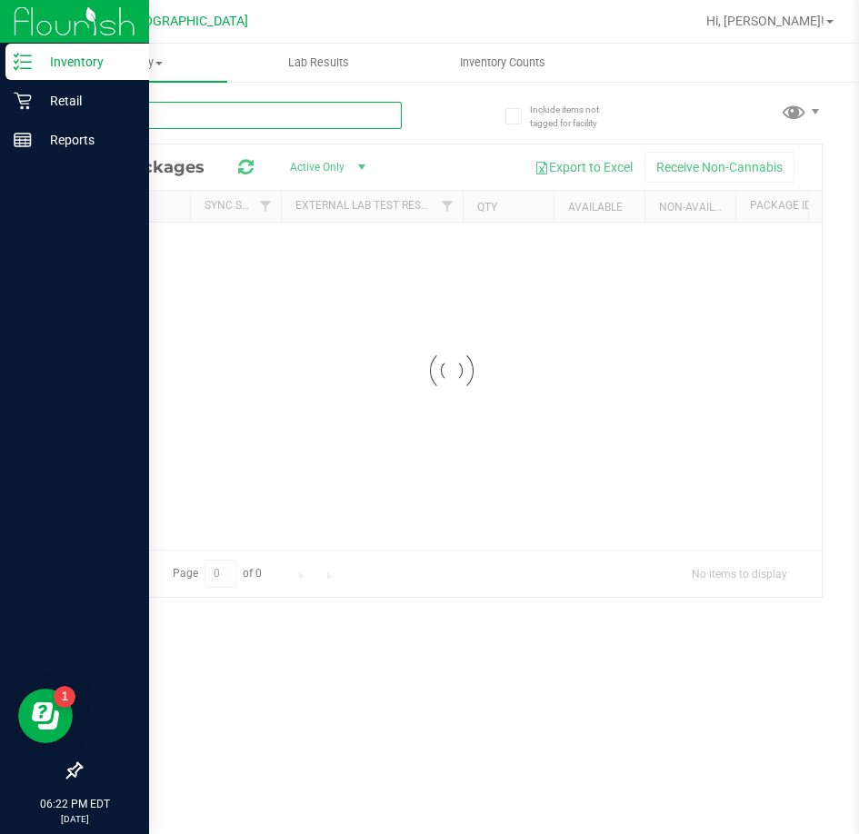
click at [246, 111] on input "text" at bounding box center [241, 115] width 322 height 27
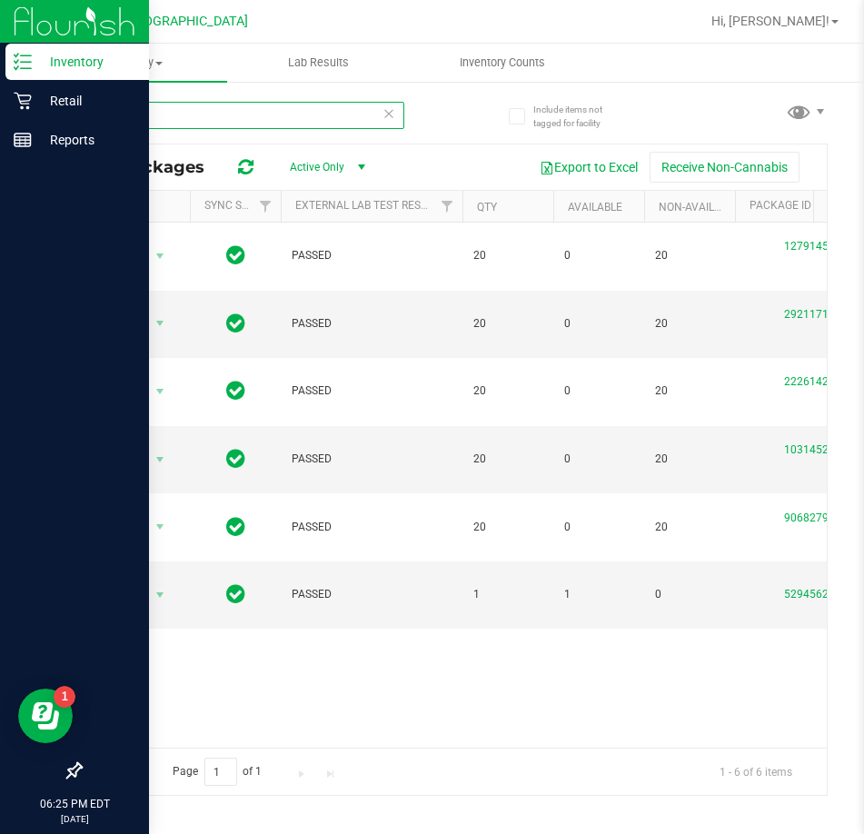
type input "grz"
click at [42, 105] on p "Retail" at bounding box center [86, 101] width 109 height 22
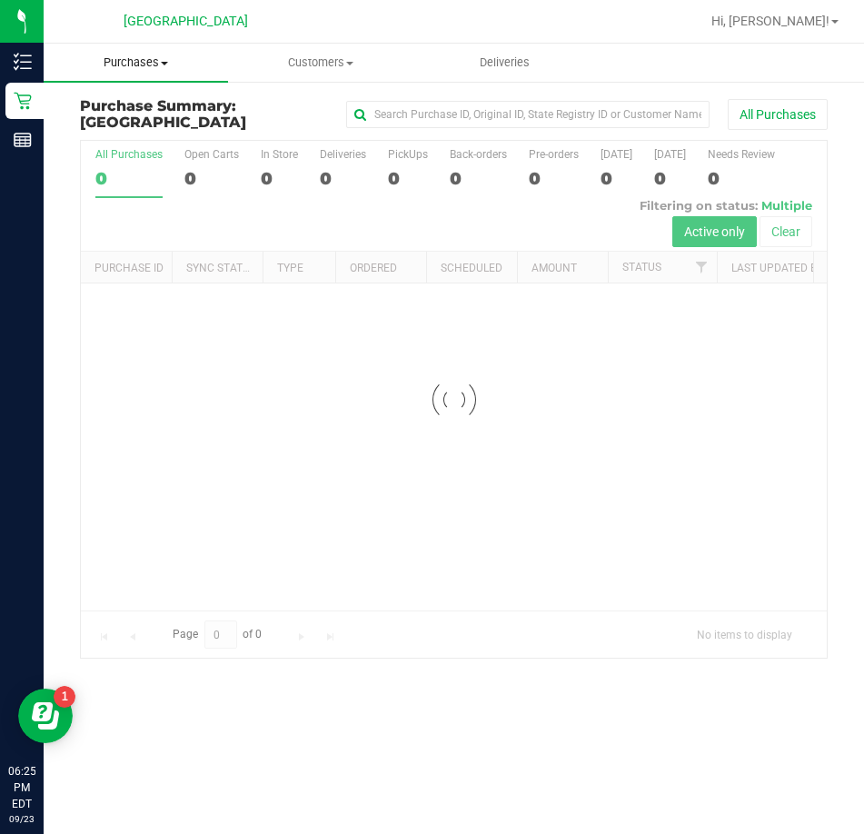
click at [122, 63] on span "Purchases" at bounding box center [136, 63] width 184 height 16
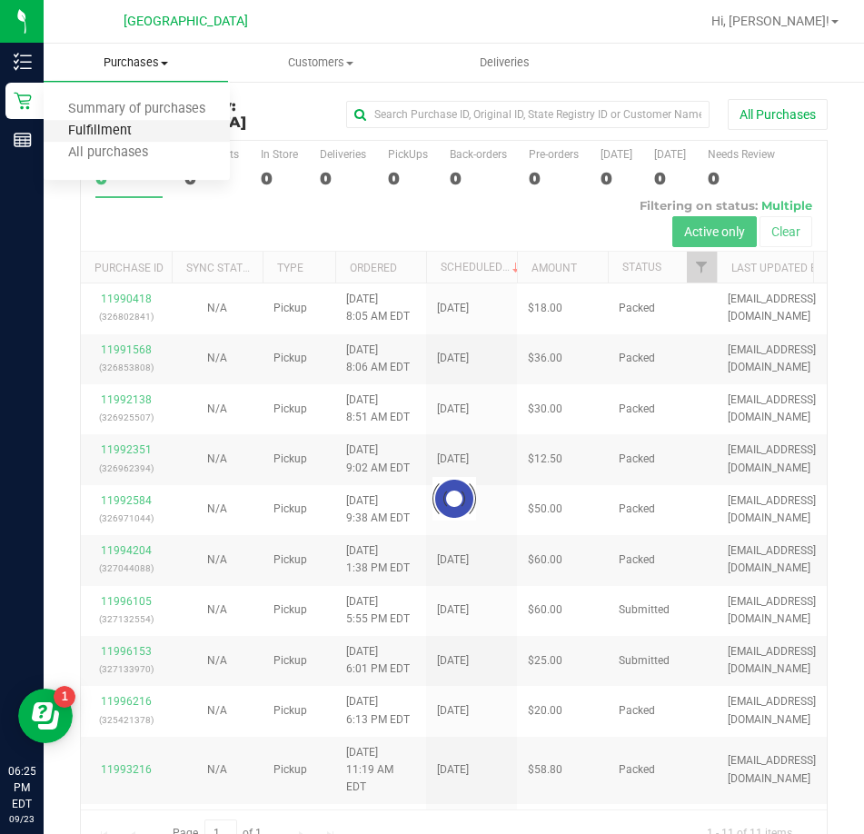
click at [111, 124] on span "Fulfillment" at bounding box center [100, 131] width 113 height 15
